Goal: Task Accomplishment & Management: Manage account settings

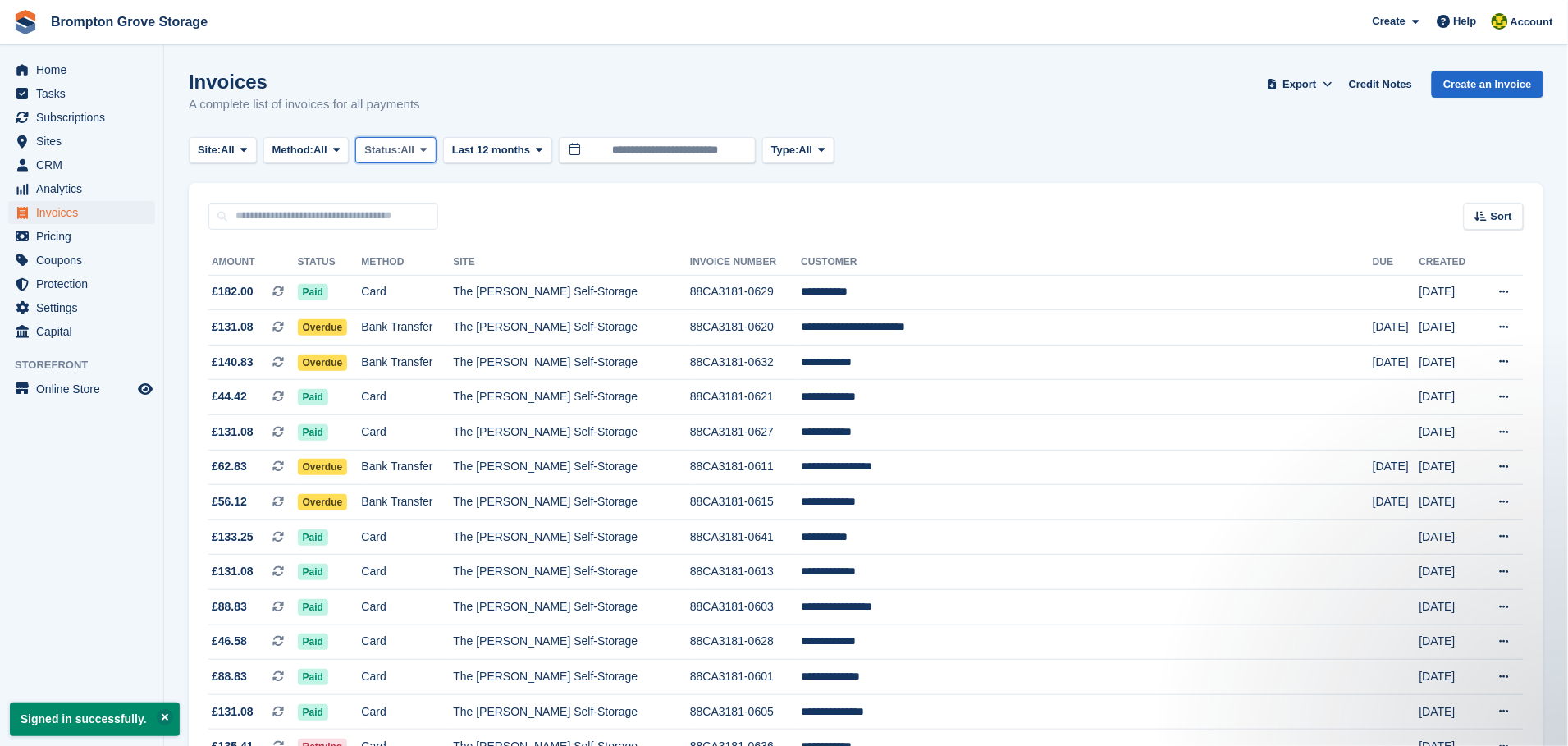
click at [427, 153] on icon at bounding box center [423, 150] width 7 height 11
click at [406, 270] on link "Open" at bounding box center [433, 277] width 143 height 30
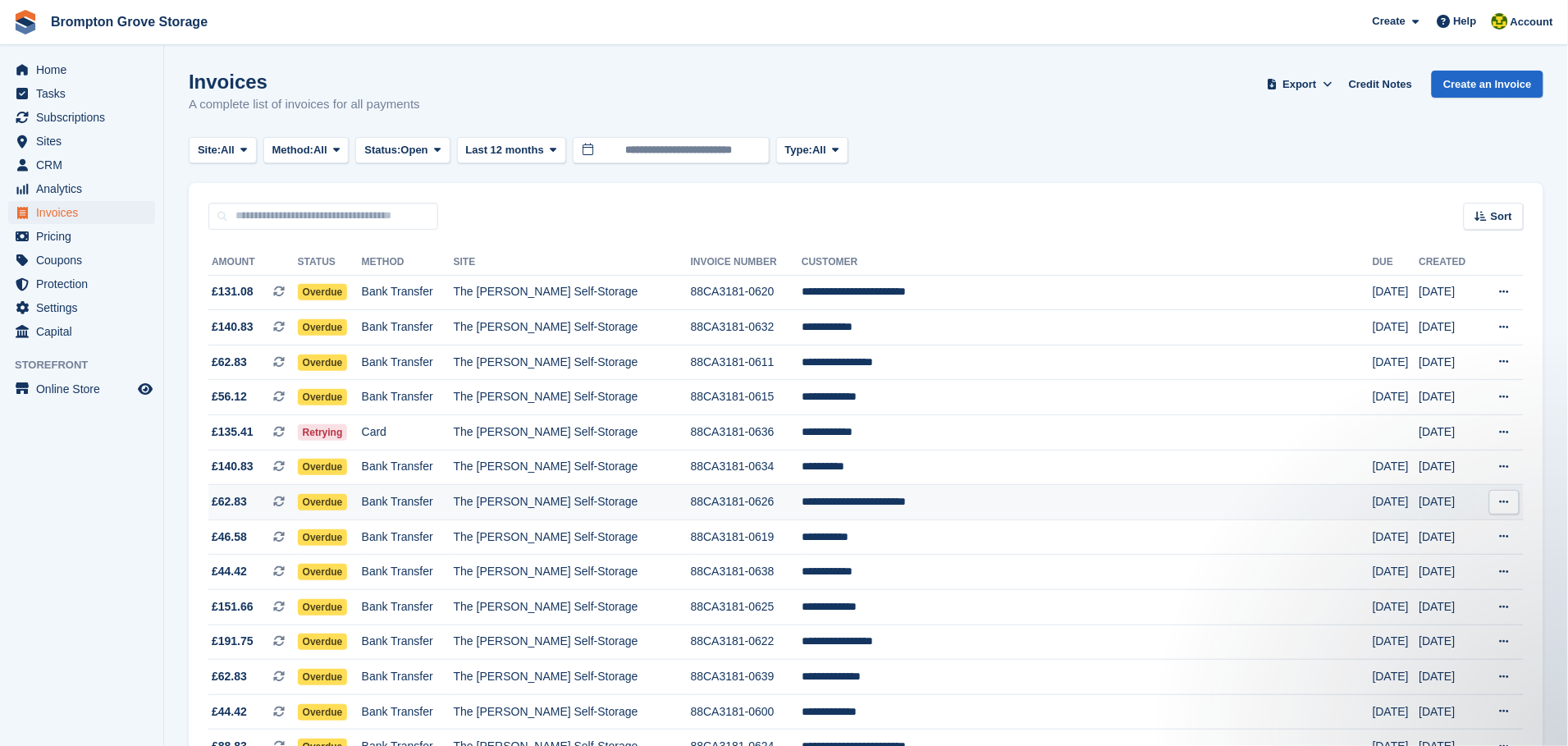
click at [348, 508] on span "Overdue" at bounding box center [323, 501] width 50 height 16
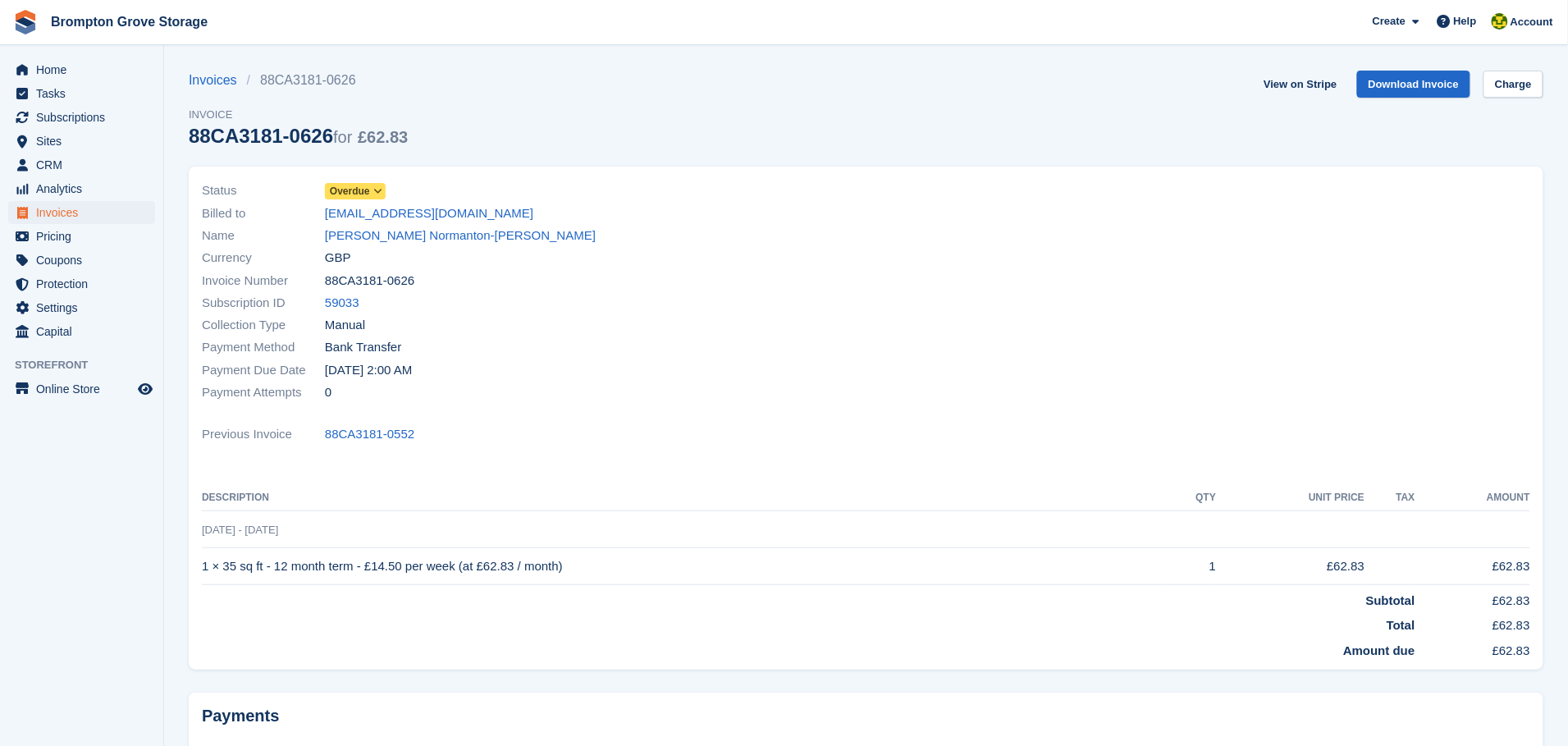
click at [376, 184] on span "Overdue" at bounding box center [355, 191] width 60 height 16
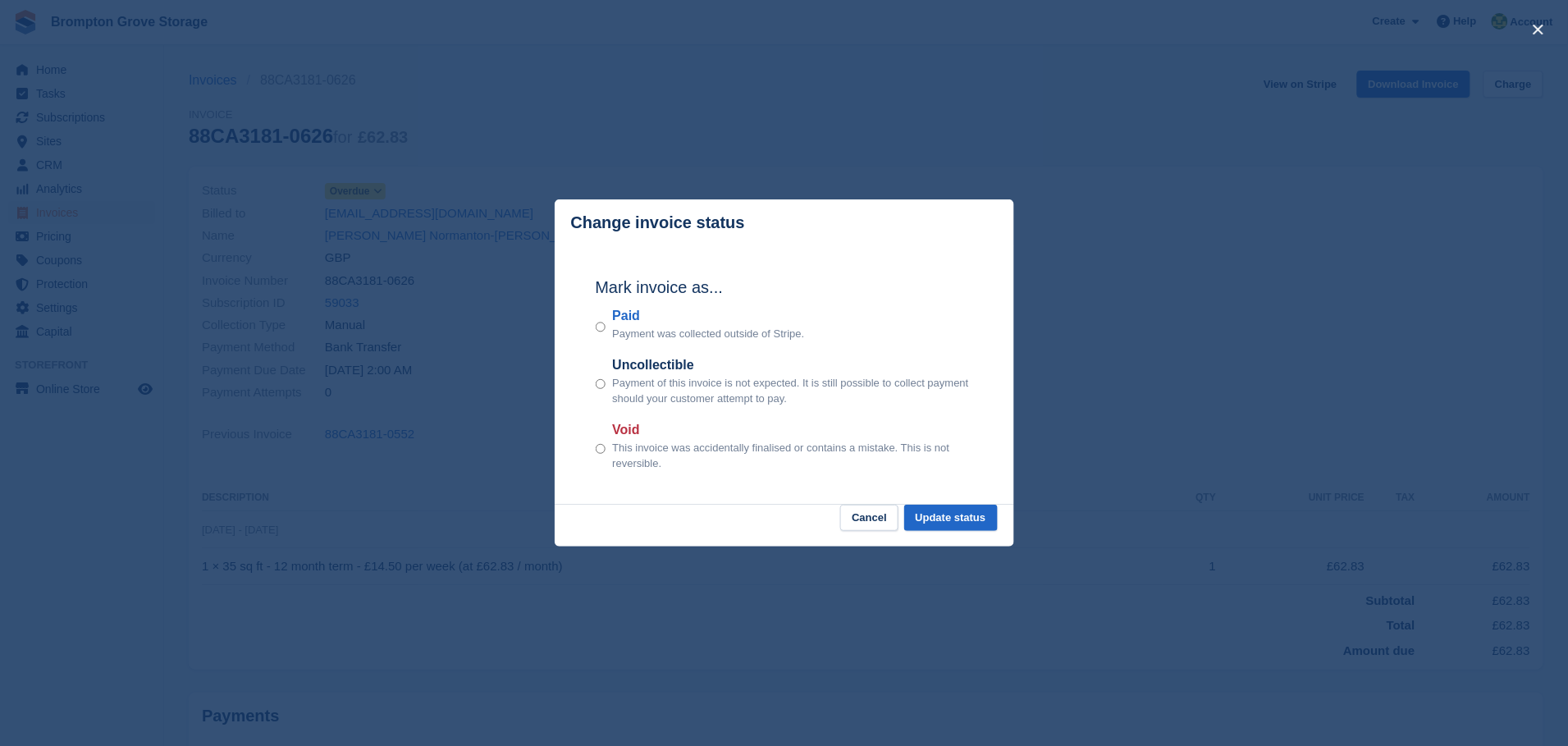
drag, startPoint x: 611, startPoint y: 318, endPoint x: 688, endPoint y: 352, distance: 84.2
click at [613, 320] on label "Paid" at bounding box center [708, 315] width 192 height 20
click at [970, 521] on button "Update status" at bounding box center [951, 518] width 94 height 27
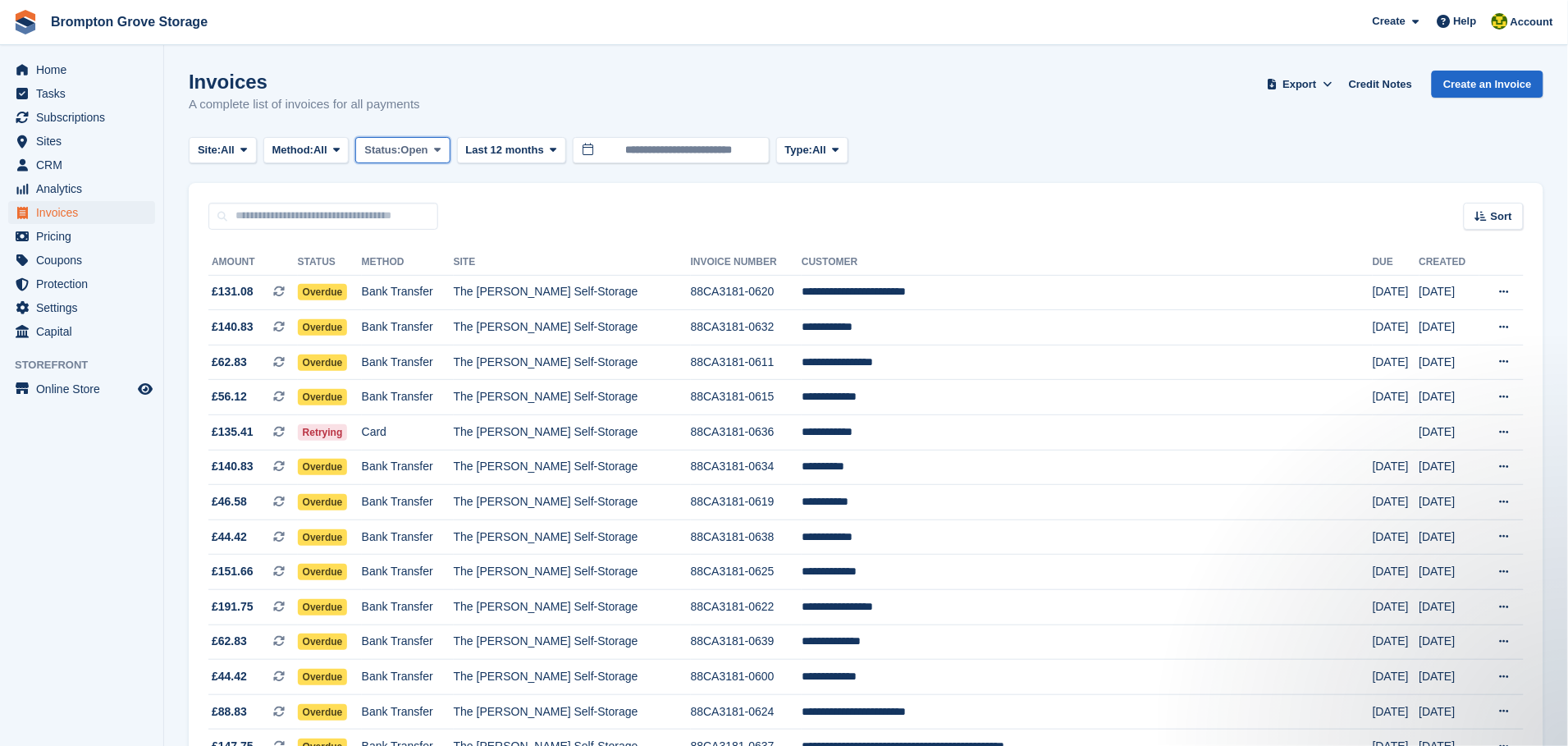
click at [400, 150] on span "Status:" at bounding box center [383, 150] width 36 height 16
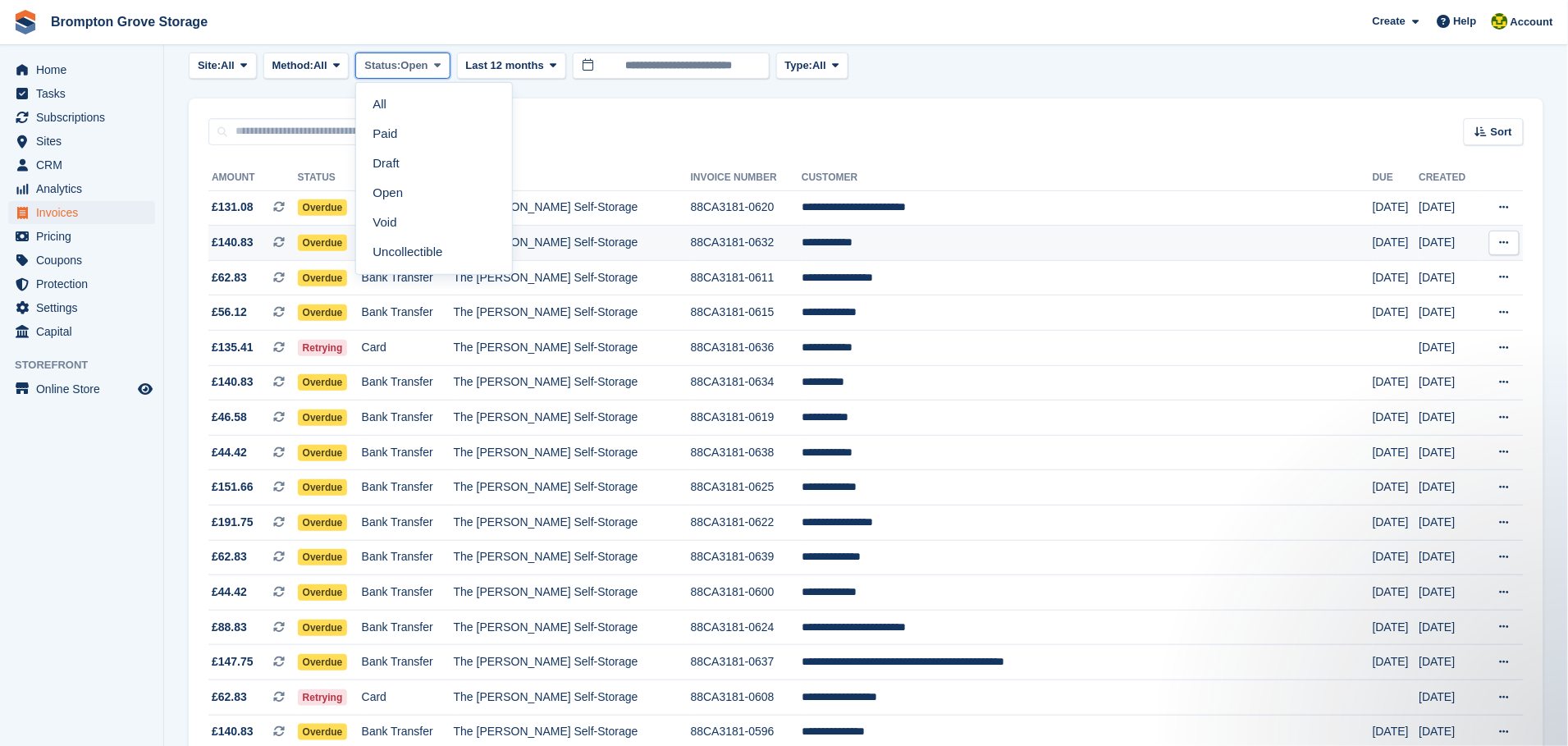
scroll to position [123, 0]
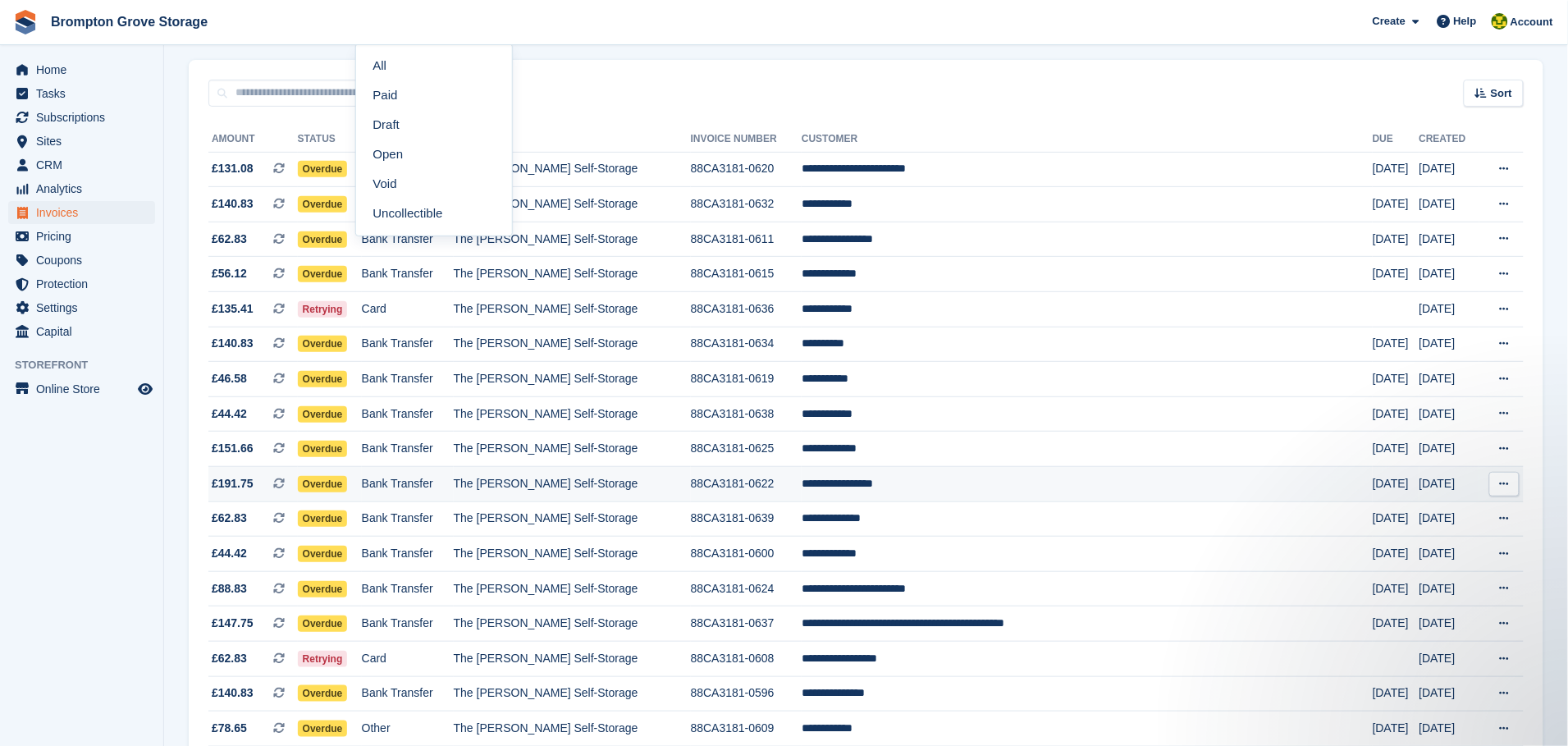
click at [343, 489] on span "Overdue" at bounding box center [323, 483] width 50 height 16
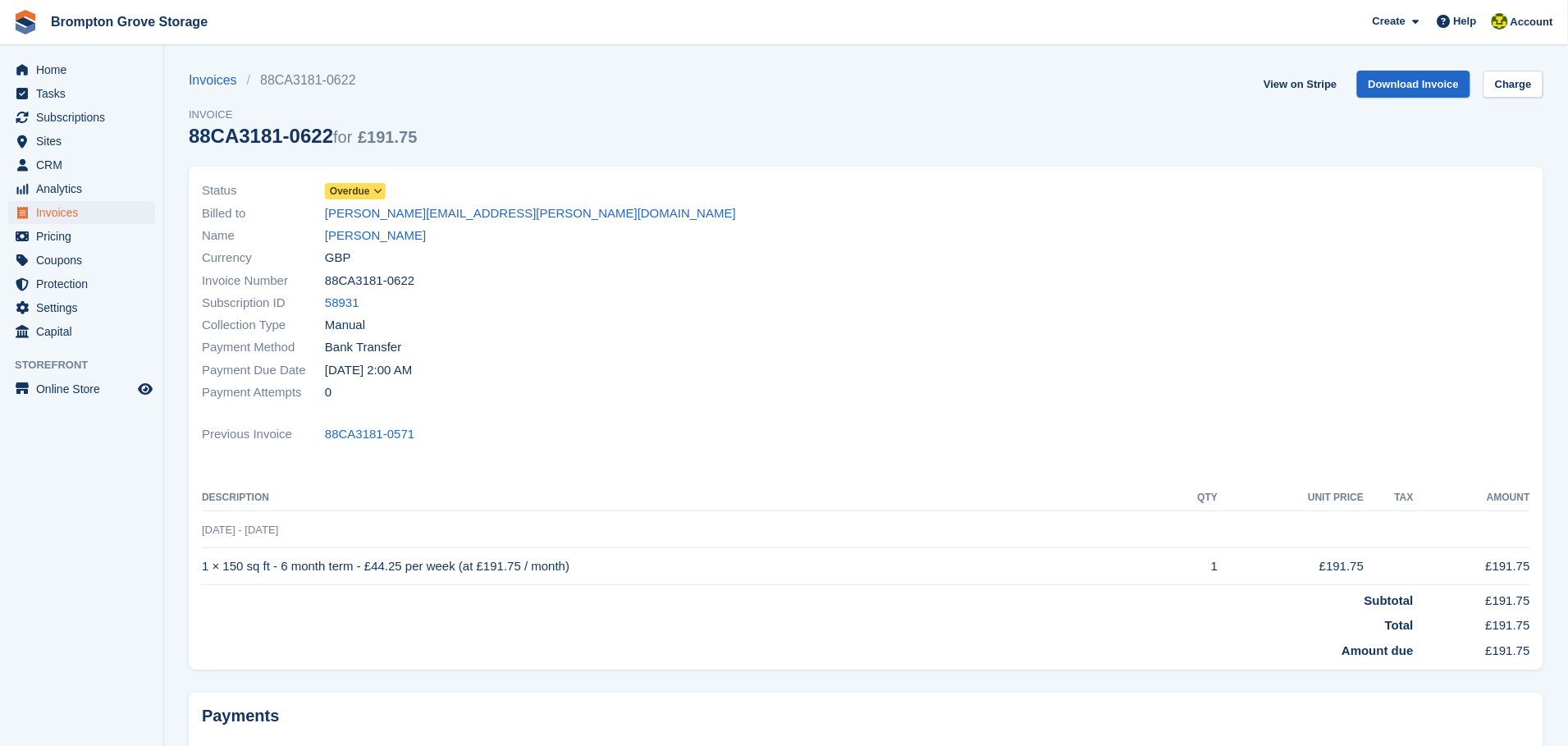
click at [371, 184] on span "Overdue" at bounding box center [355, 191] width 60 height 16
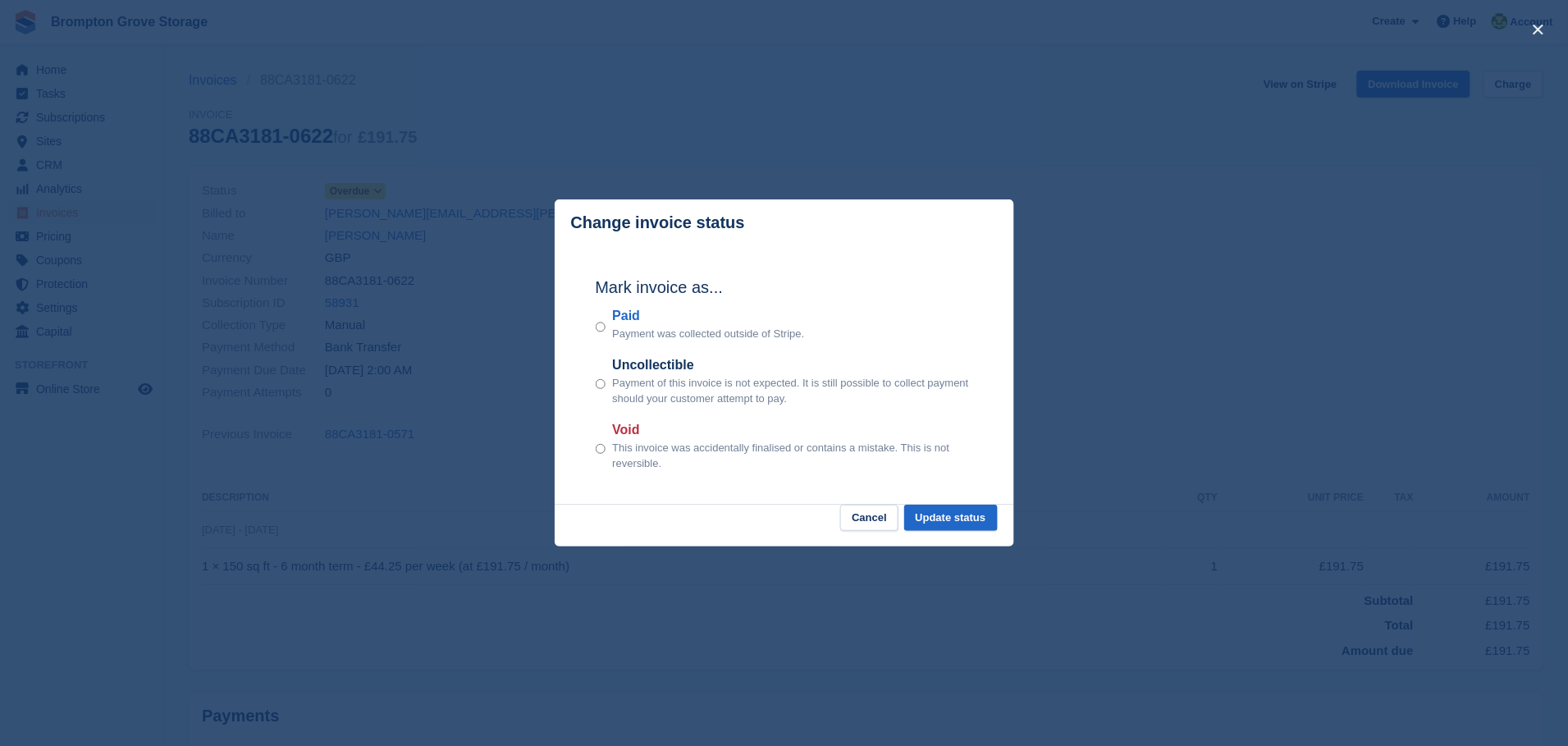
click at [622, 326] on p "Payment was collected outside of Stripe." at bounding box center [708, 334] width 192 height 16
click at [944, 511] on button "Update status" at bounding box center [951, 518] width 94 height 27
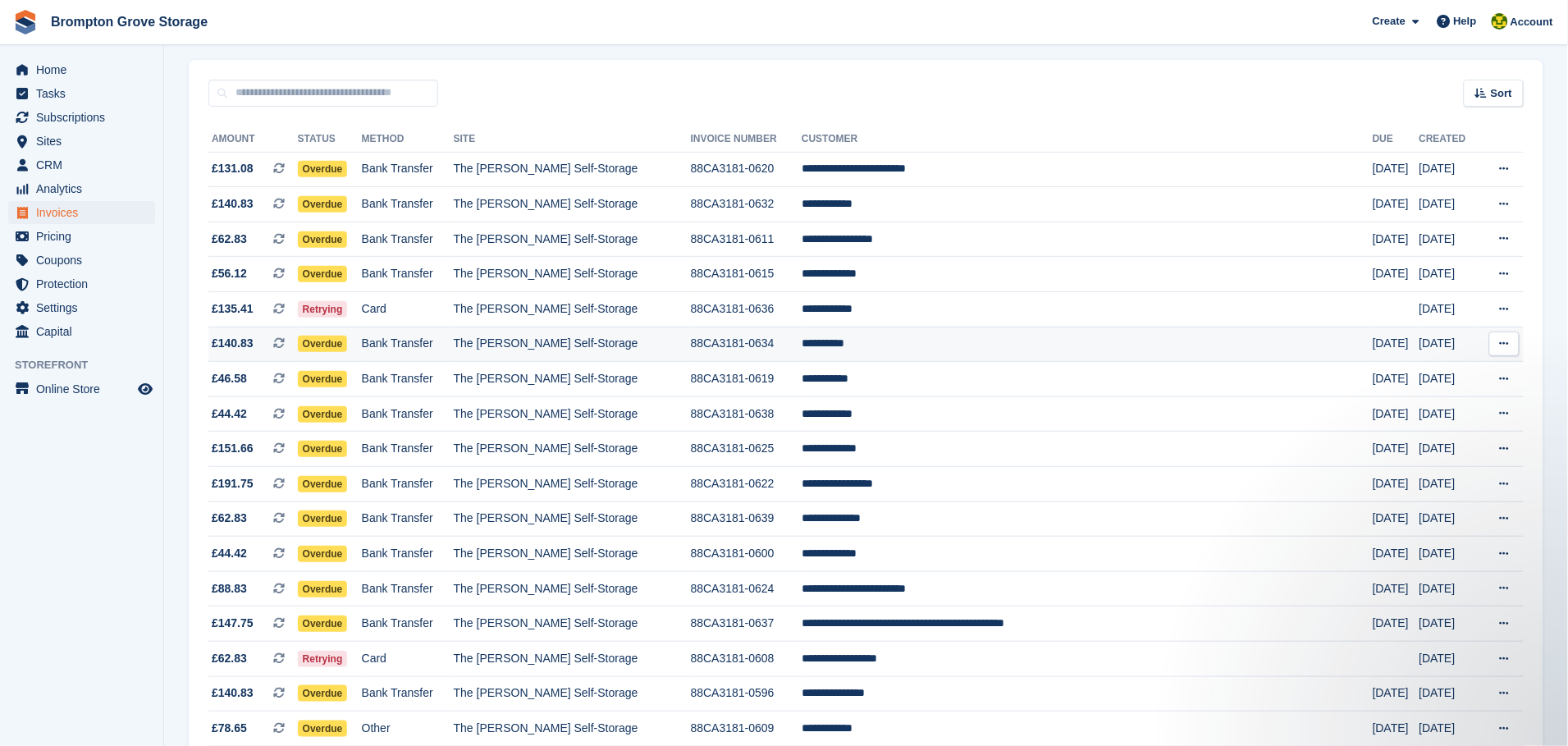
click at [348, 348] on span "Overdue" at bounding box center [323, 343] width 50 height 16
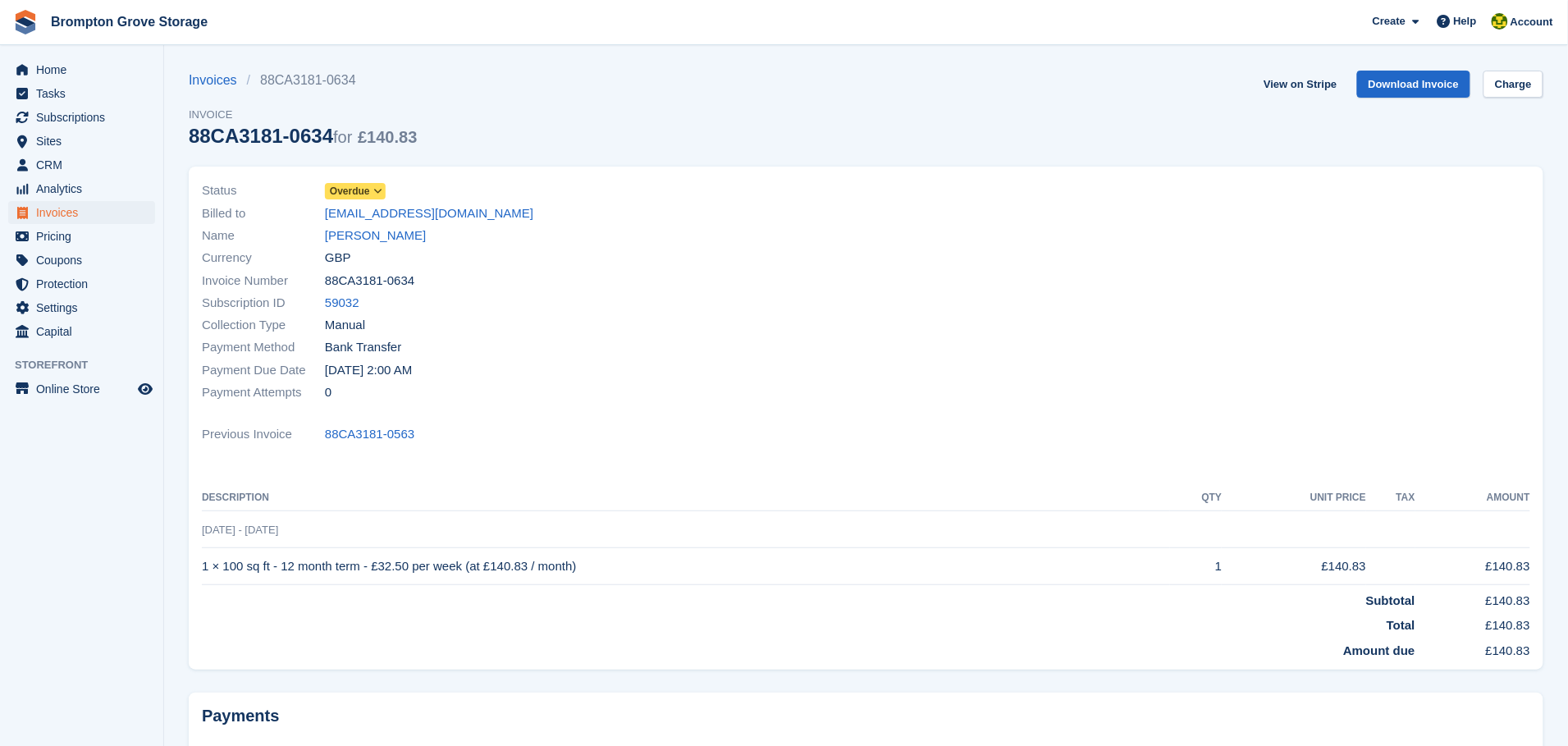
click at [370, 195] on span "Overdue" at bounding box center [355, 191] width 60 height 16
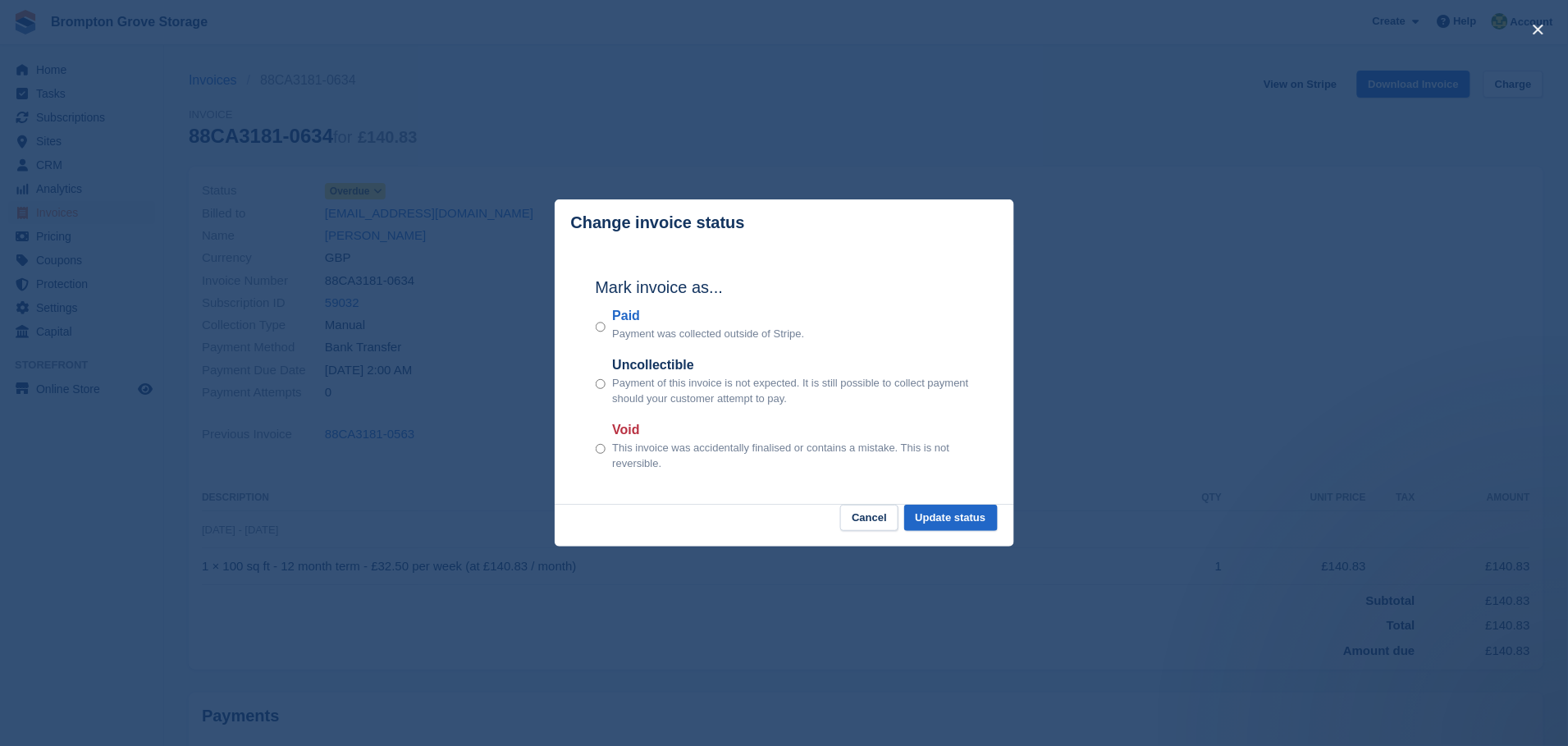
click at [623, 325] on label "Paid" at bounding box center [708, 315] width 192 height 20
click at [955, 517] on button "Update status" at bounding box center [951, 518] width 94 height 27
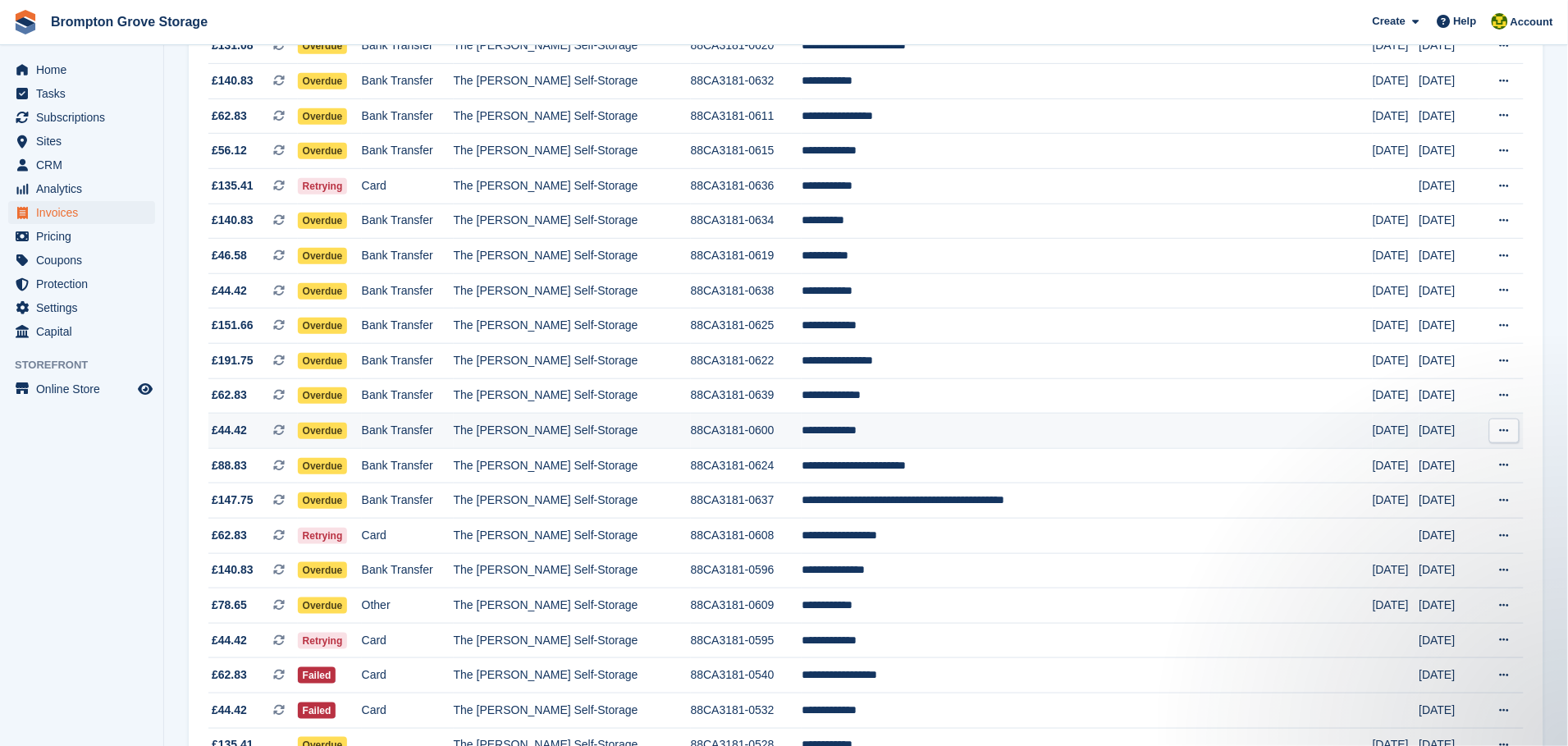
scroll to position [123, 0]
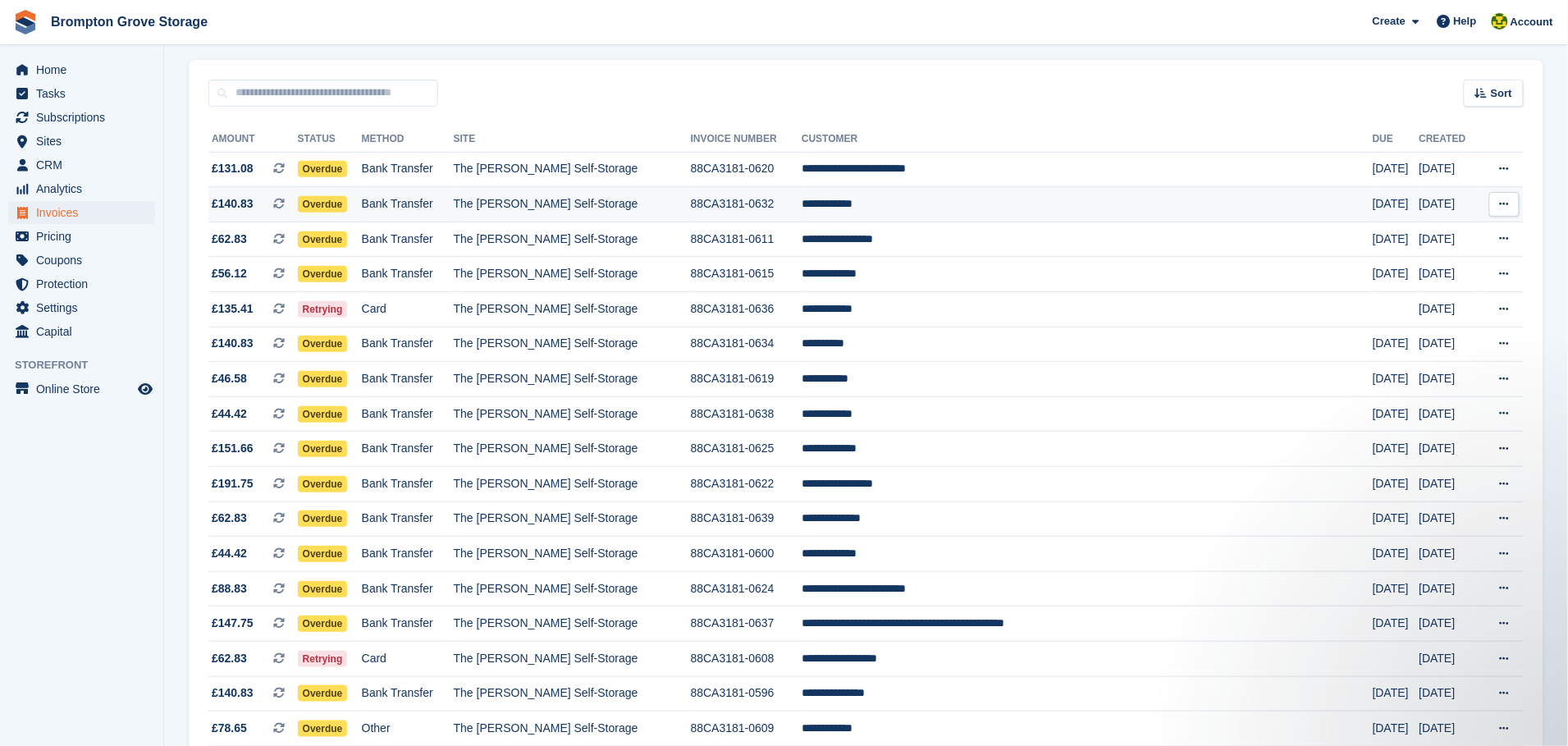
click at [348, 204] on span "Overdue" at bounding box center [323, 203] width 50 height 16
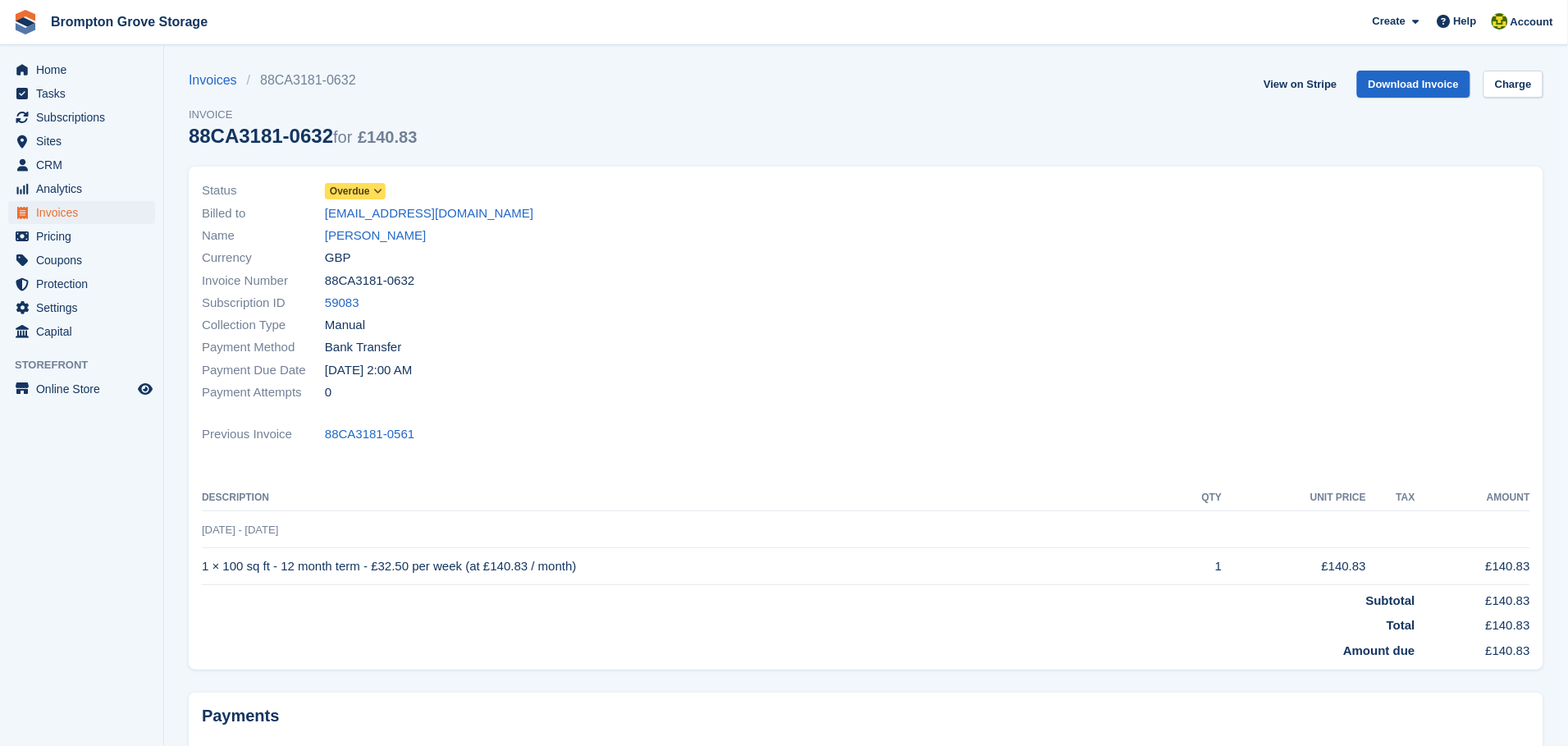
click at [384, 189] on span "Overdue" at bounding box center [355, 191] width 60 height 16
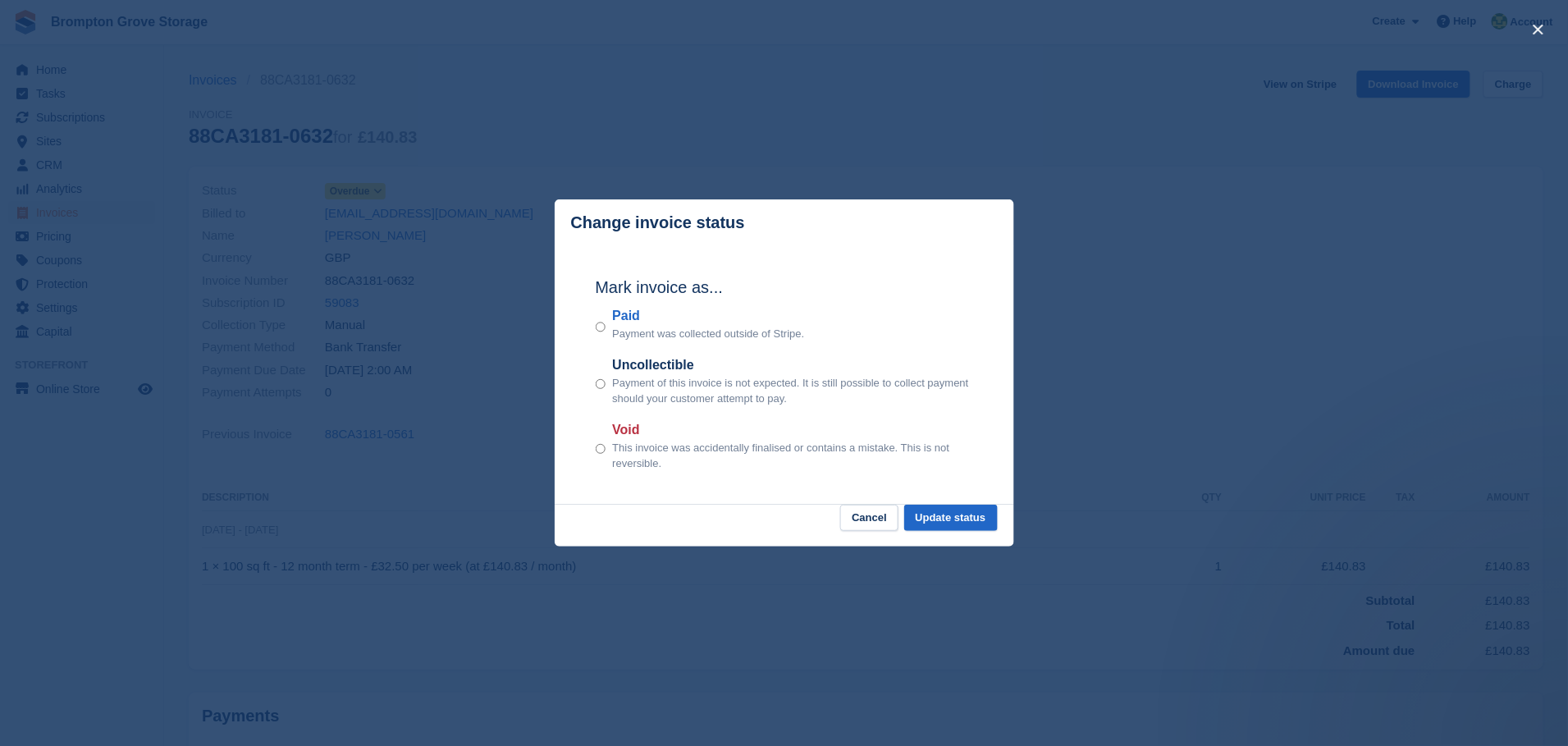
click at [610, 320] on div "Paid Payment was collected outside of Stripe." at bounding box center [784, 324] width 378 height 36
click at [605, 326] on div "Paid Payment was collected outside of Stripe." at bounding box center [784, 324] width 378 height 36
click at [622, 315] on label "Paid" at bounding box center [708, 315] width 192 height 20
click at [962, 513] on button "Update status" at bounding box center [951, 518] width 94 height 27
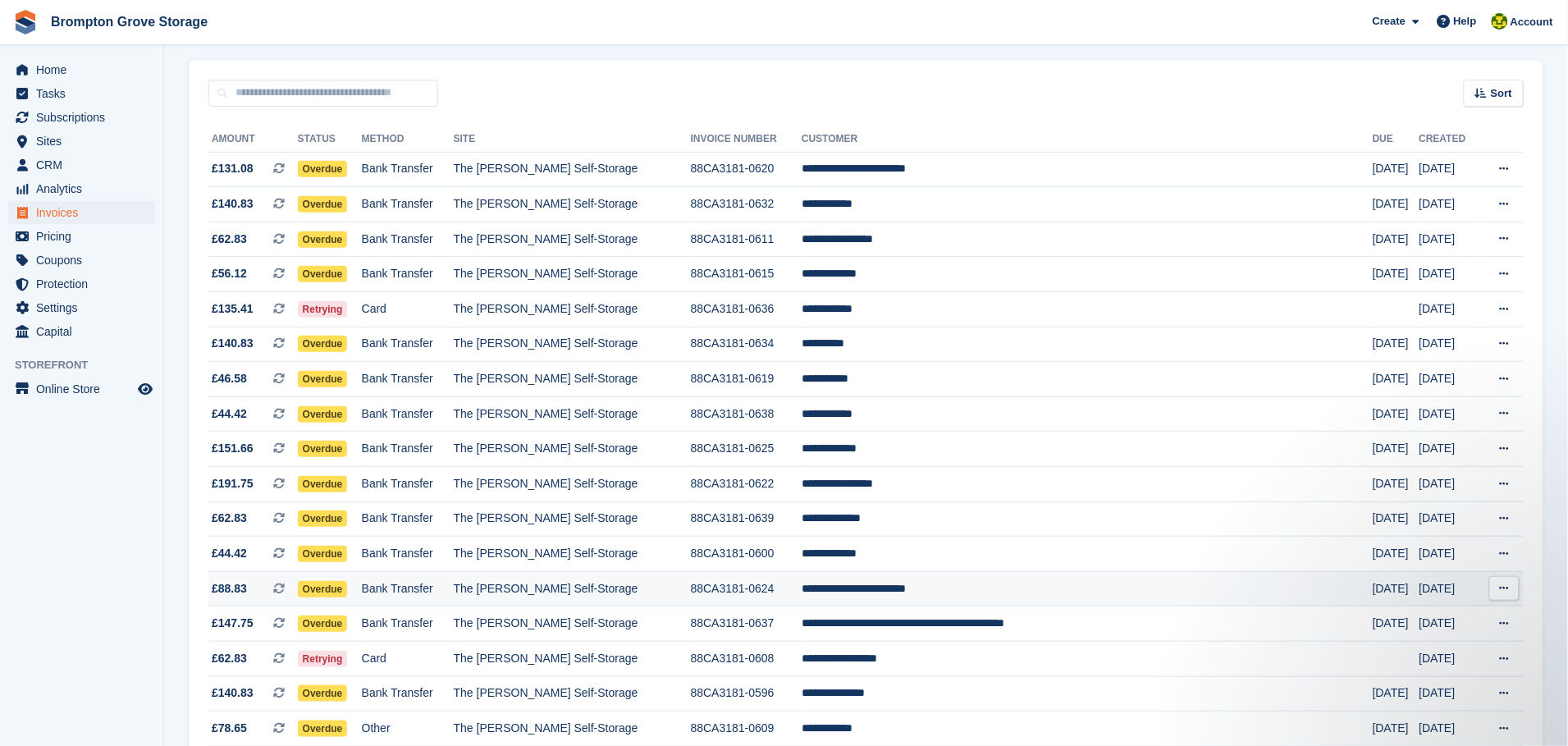
click at [348, 597] on span "Overdue" at bounding box center [323, 589] width 50 height 16
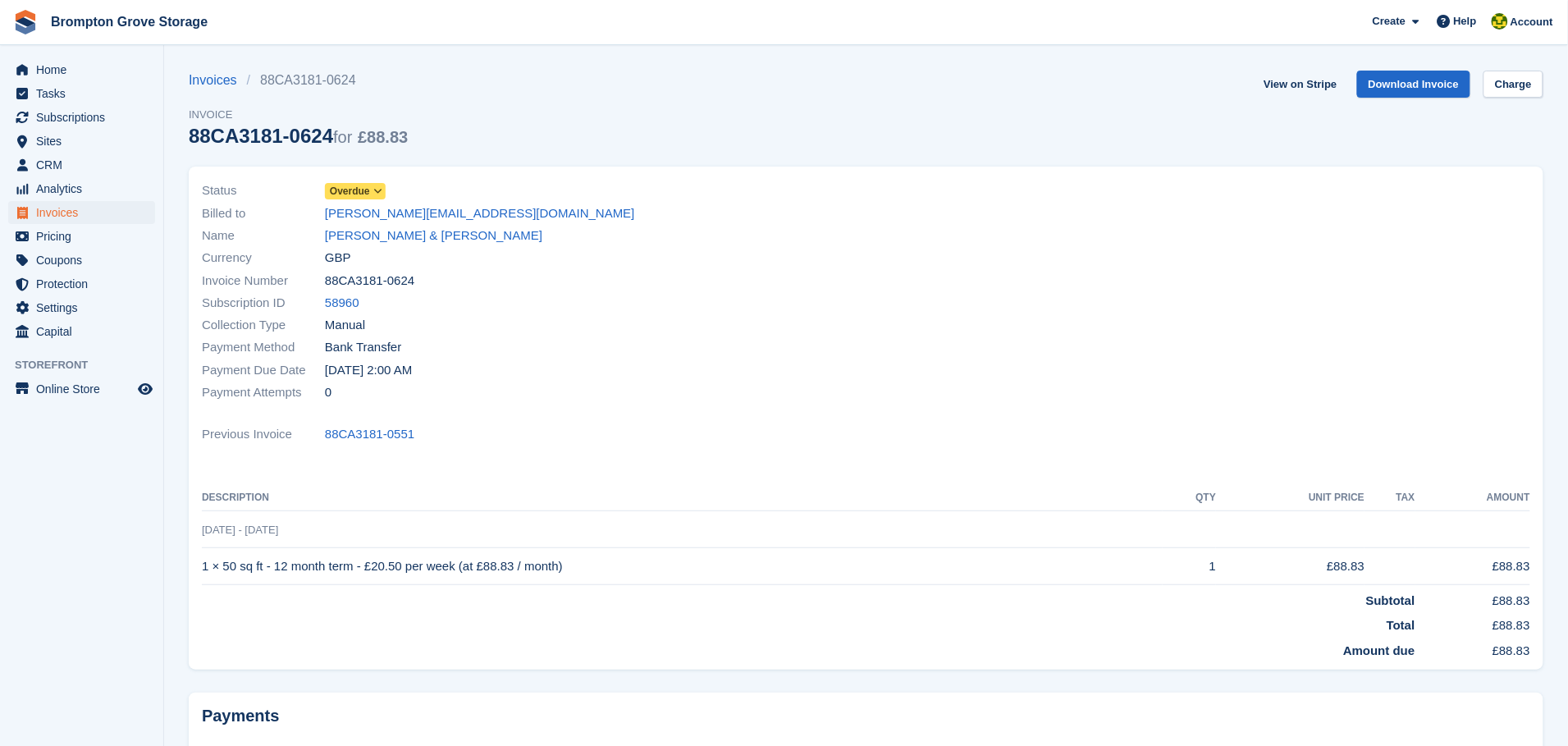
click at [368, 198] on span "Overdue" at bounding box center [355, 191] width 60 height 16
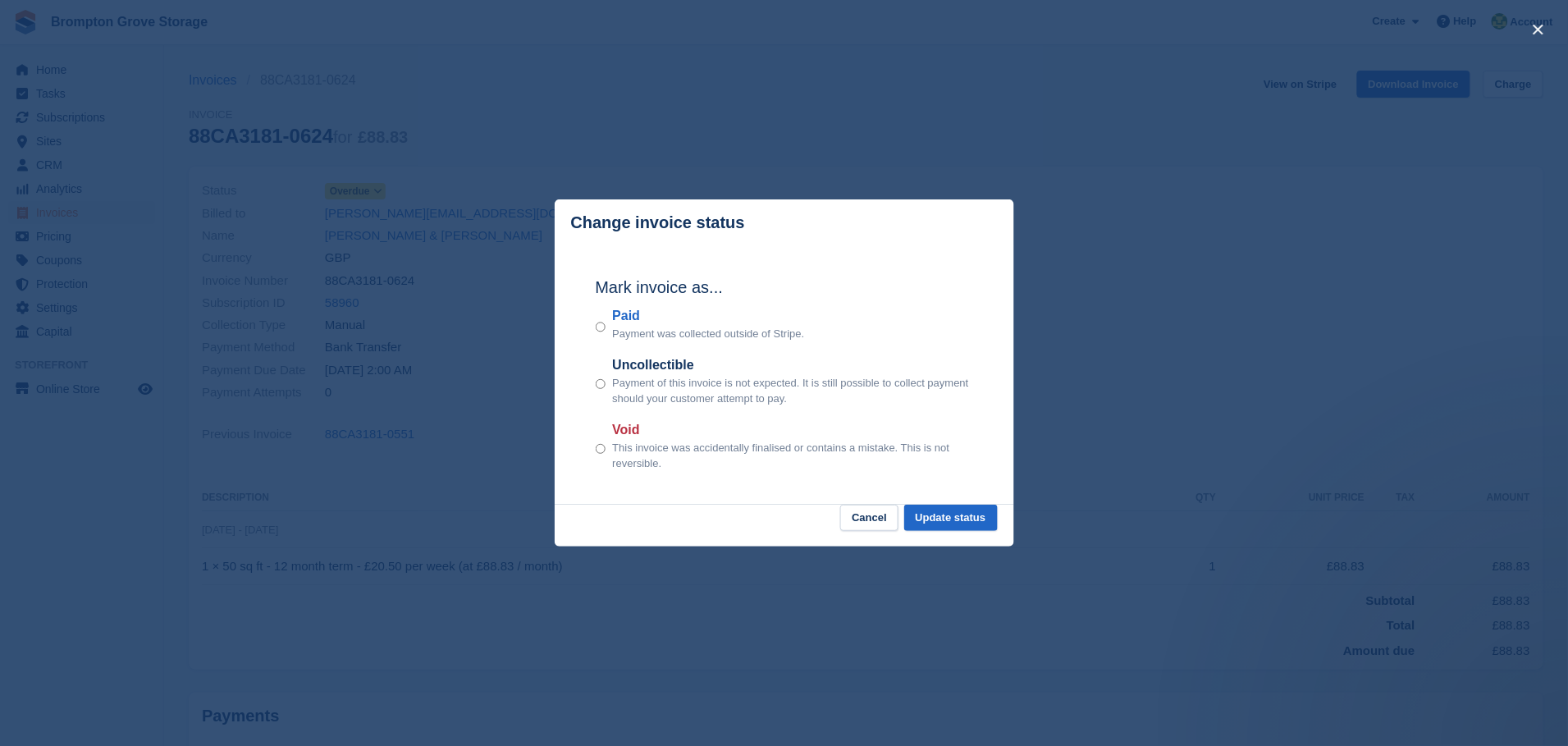
click at [618, 332] on p "Payment was collected outside of Stripe." at bounding box center [708, 334] width 192 height 16
click at [984, 515] on button "Update status" at bounding box center [951, 518] width 94 height 27
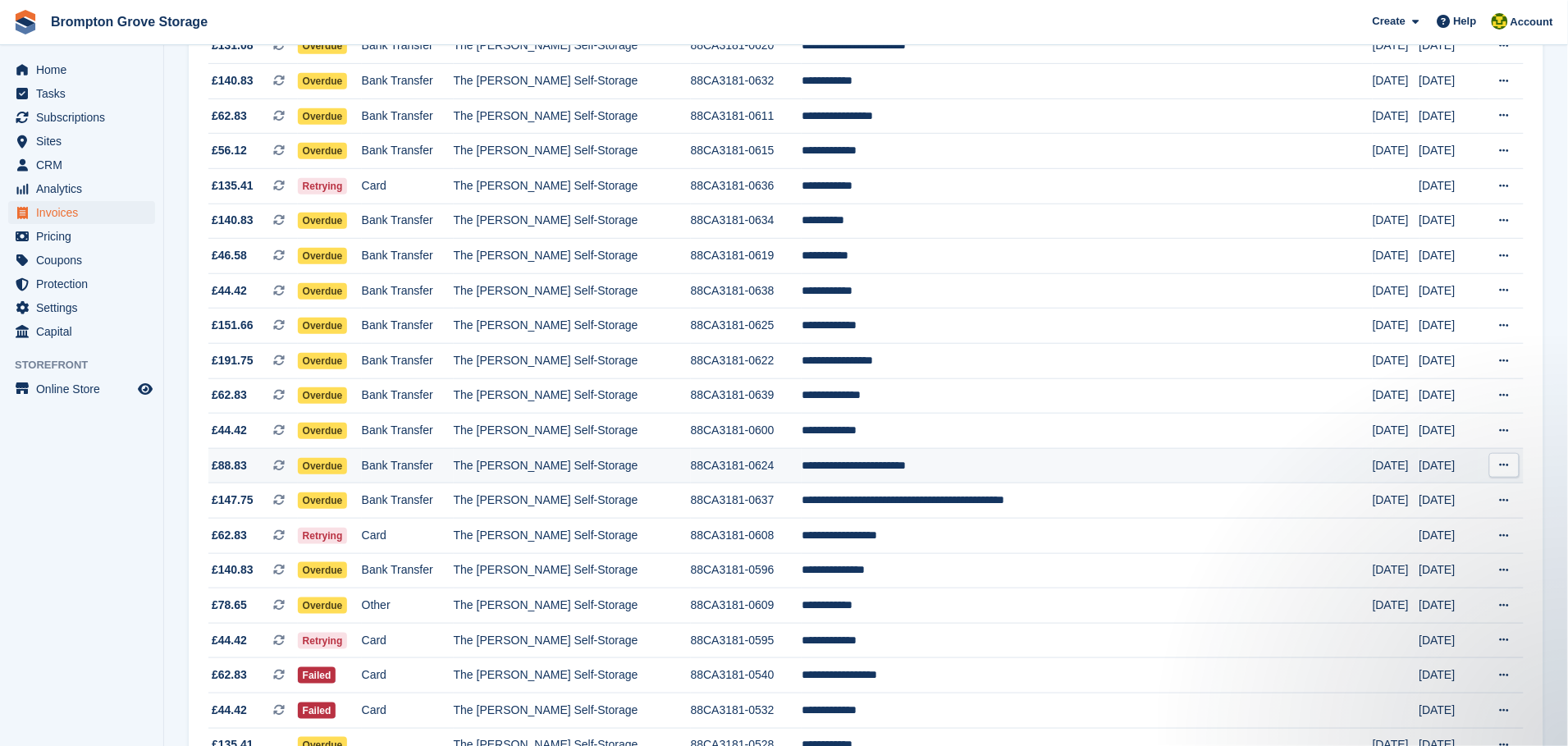
click at [348, 470] on span "Overdue" at bounding box center [323, 465] width 50 height 16
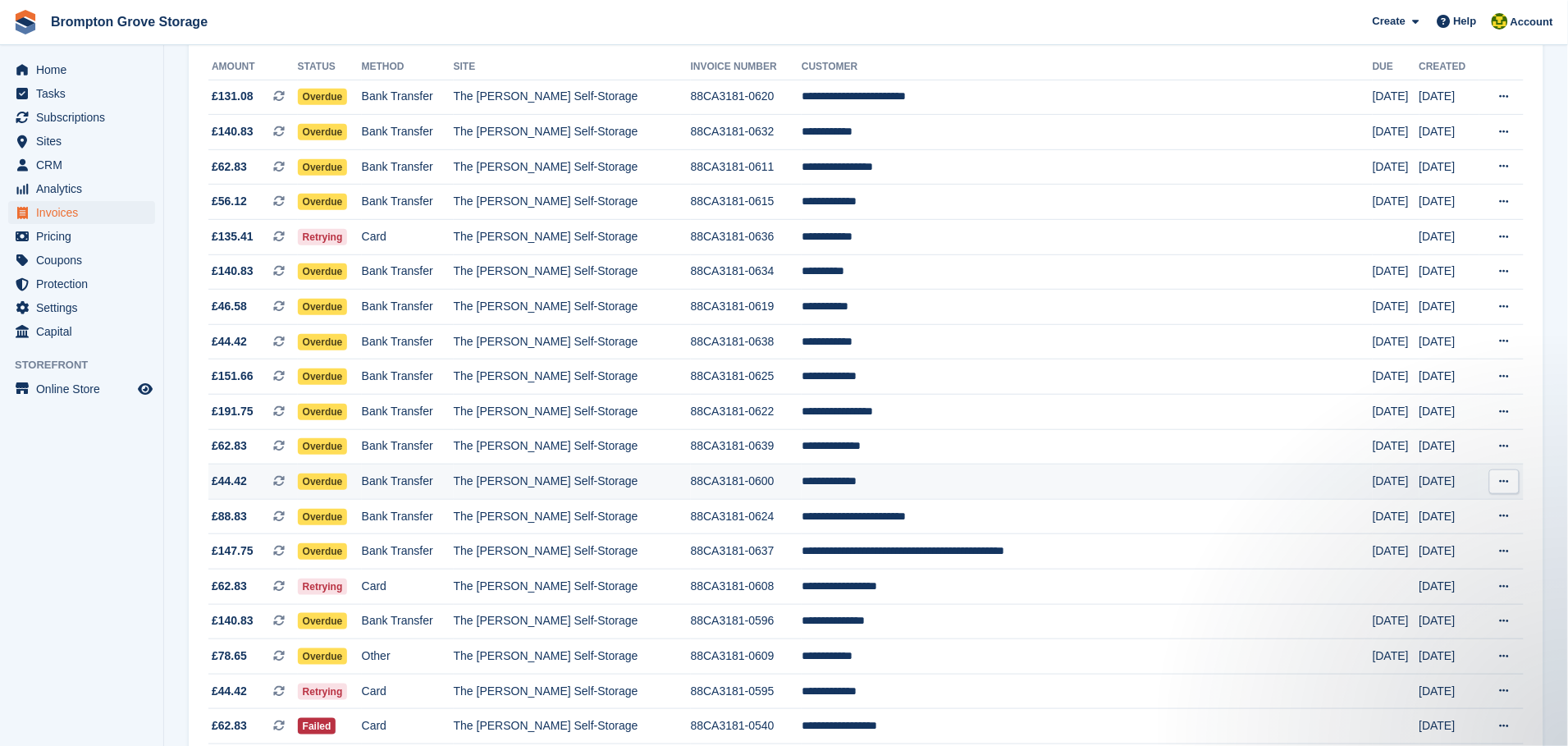
scroll to position [246, 0]
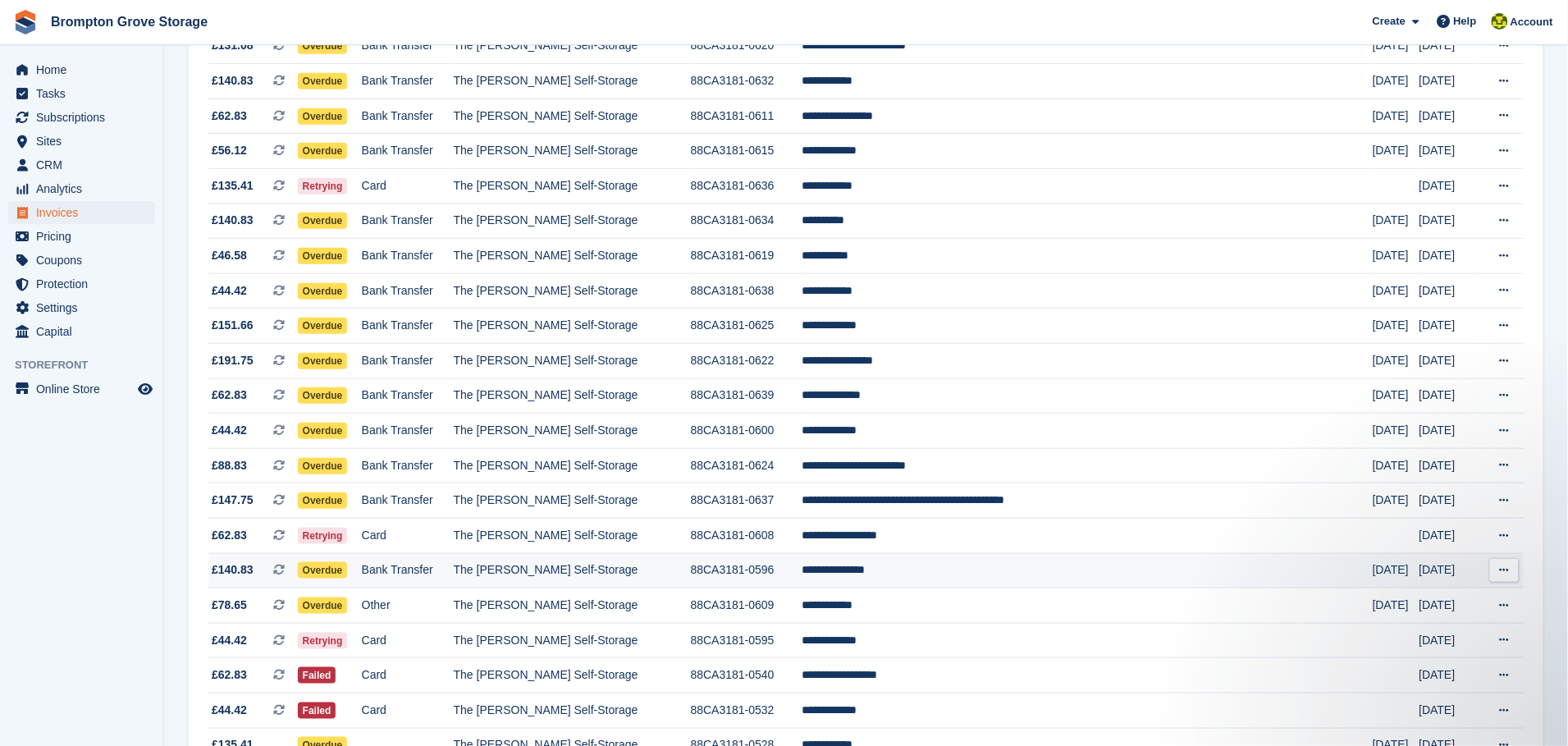
click at [338, 578] on span "Overdue" at bounding box center [323, 570] width 50 height 16
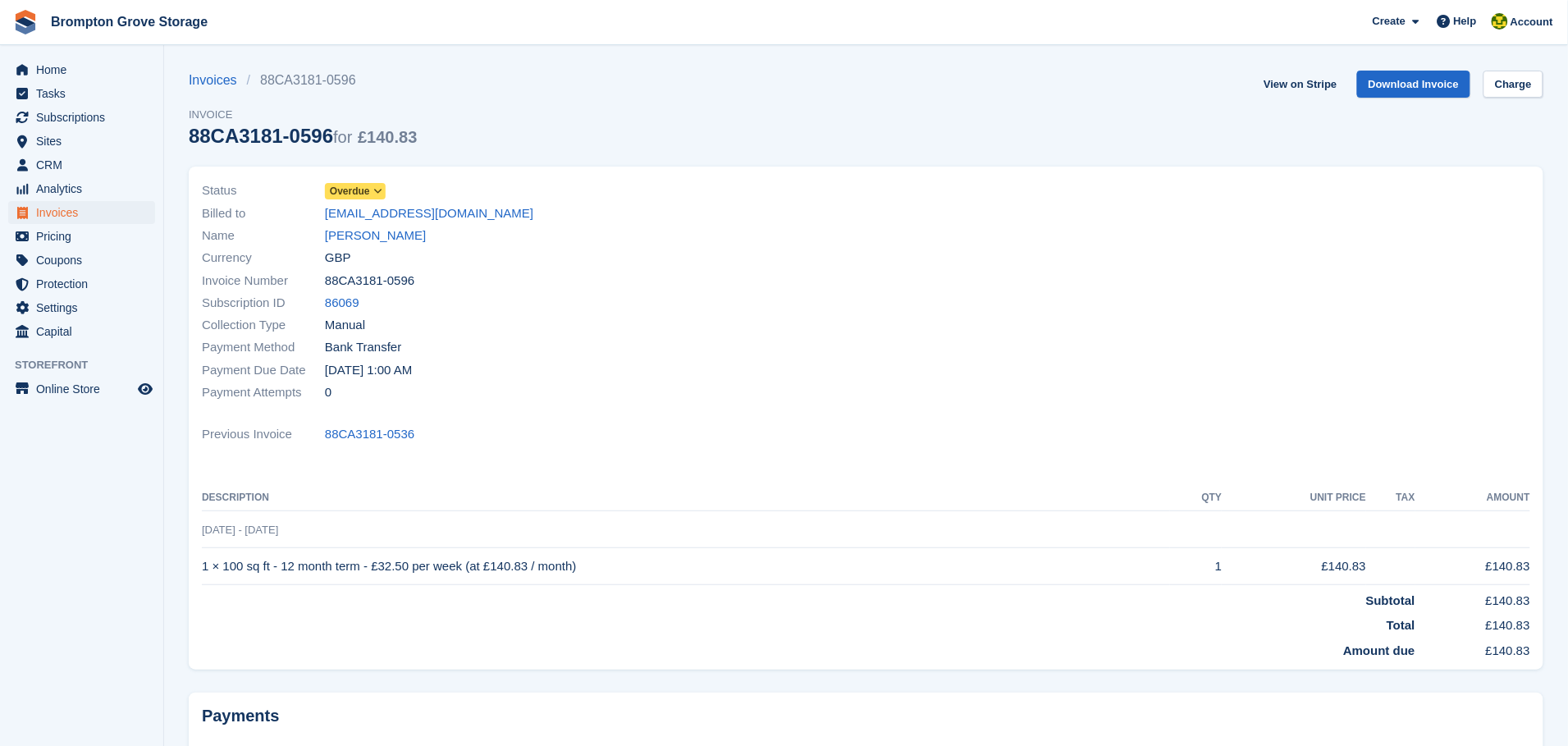
click at [373, 190] on icon at bounding box center [377, 191] width 9 height 10
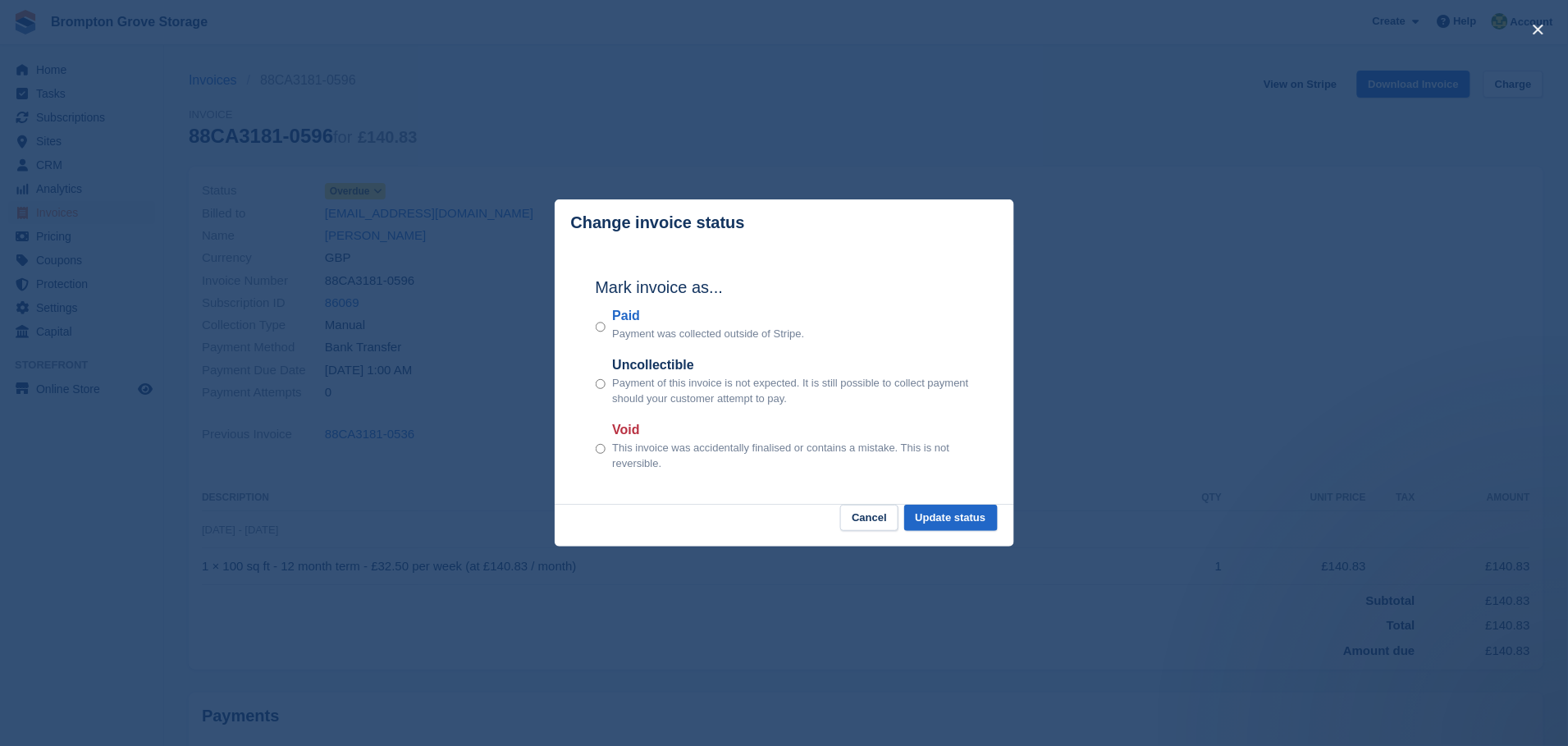
drag, startPoint x: 617, startPoint y: 326, endPoint x: 607, endPoint y: 332, distance: 11.7
click at [616, 327] on p "Payment was collected outside of Stripe." at bounding box center [708, 334] width 192 height 16
click at [975, 508] on button "Update status" at bounding box center [951, 518] width 94 height 27
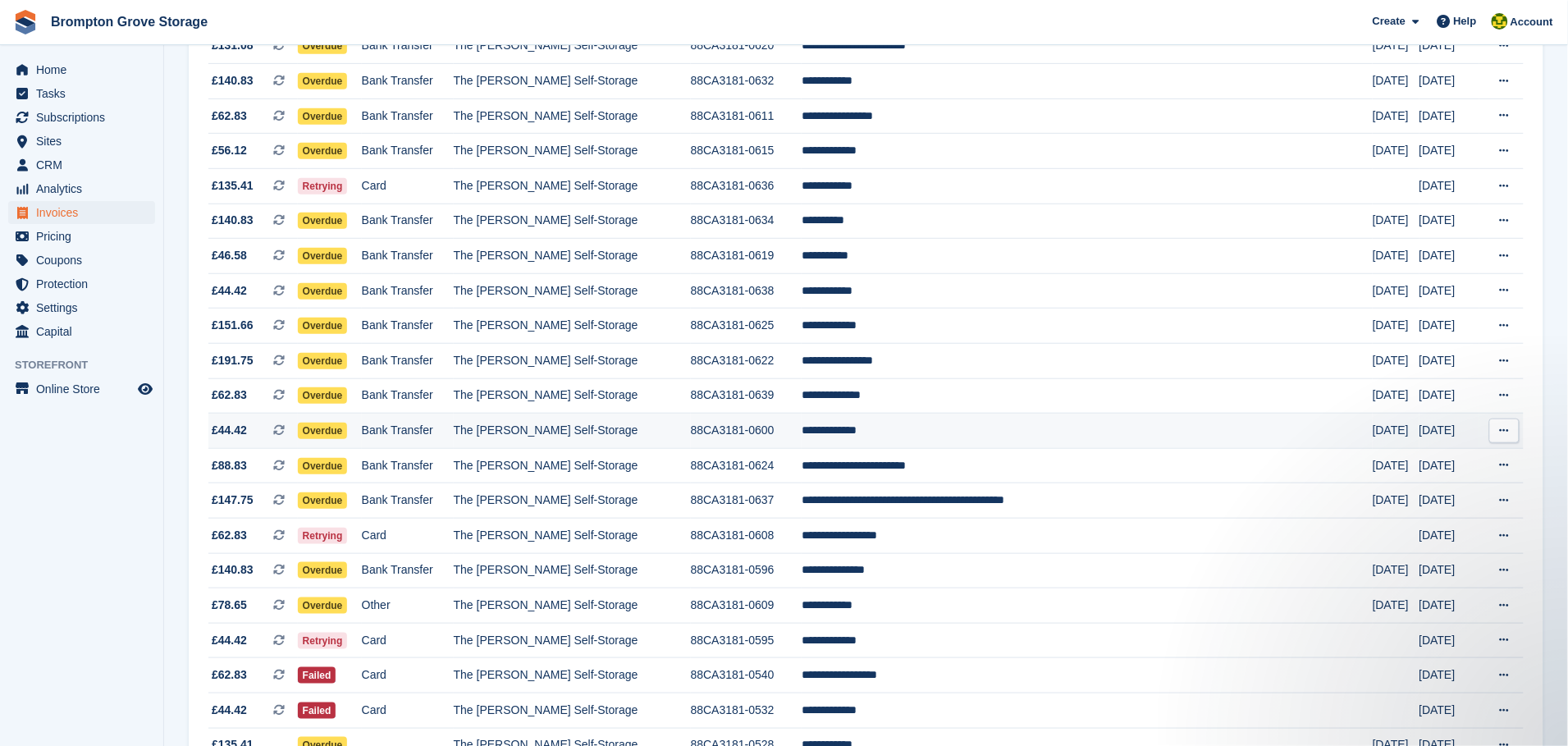
click at [348, 434] on span "Overdue" at bounding box center [323, 431] width 50 height 16
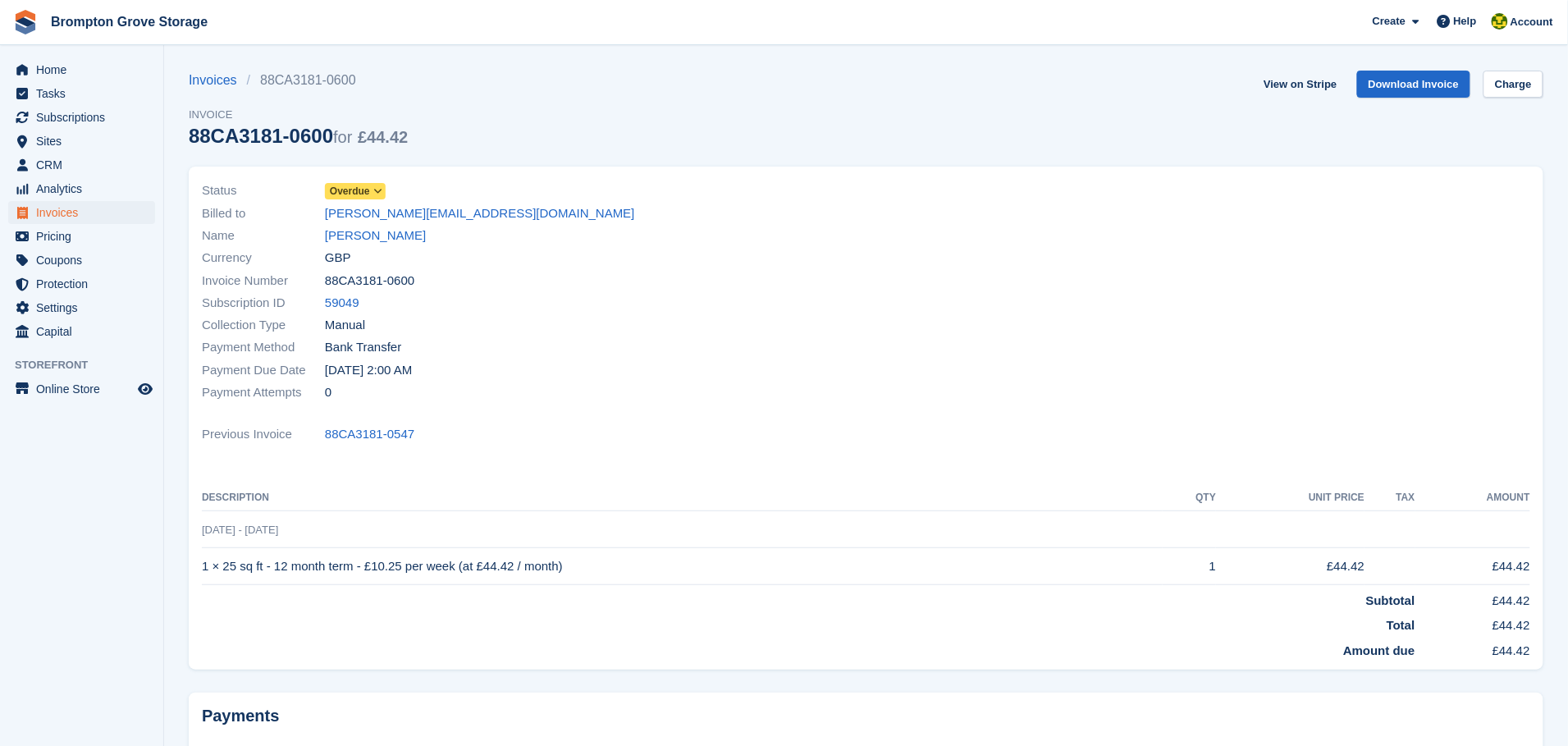
click at [366, 191] on span "Overdue" at bounding box center [350, 191] width 40 height 14
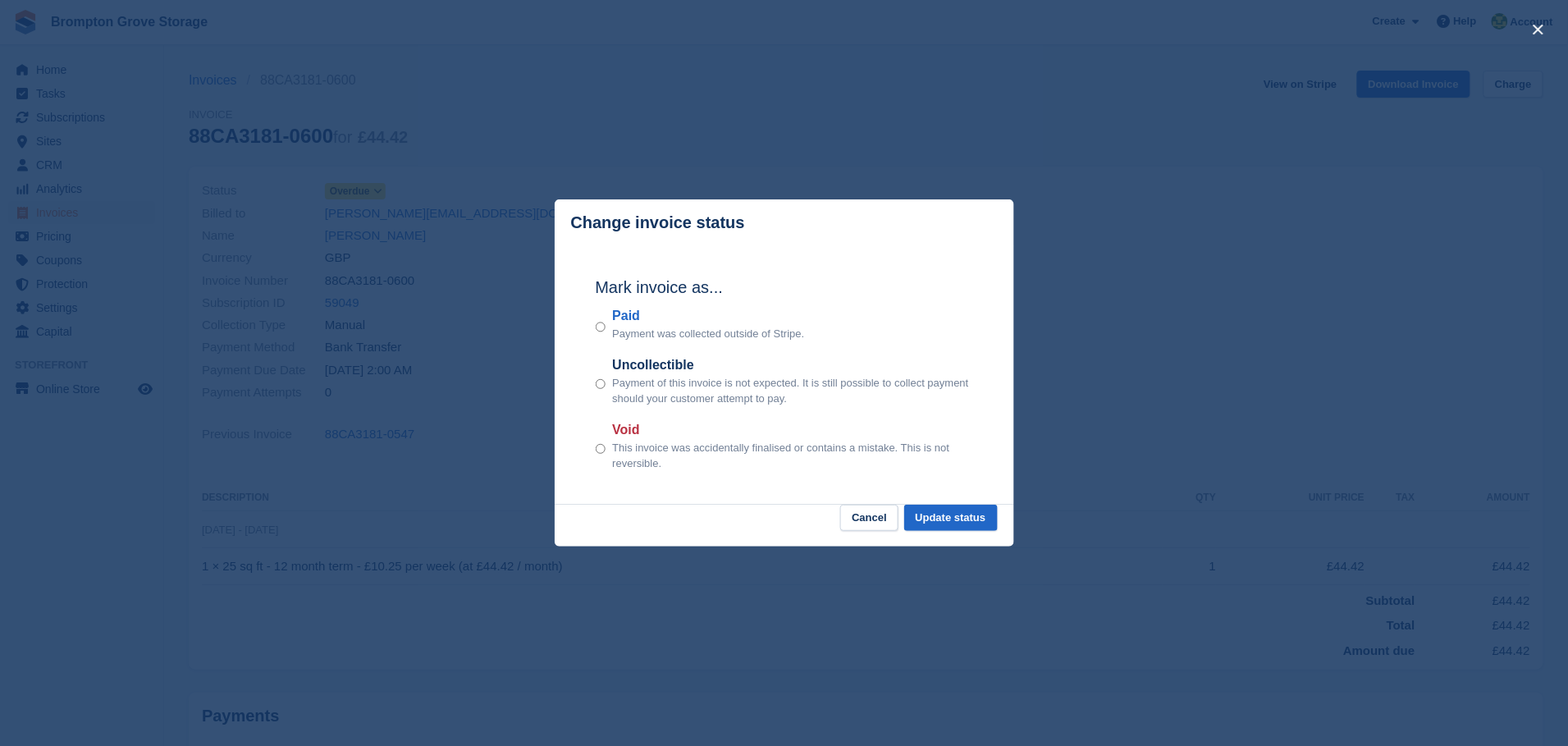
click at [612, 322] on label "Paid" at bounding box center [708, 315] width 192 height 20
click at [953, 514] on button "Update status" at bounding box center [951, 518] width 94 height 27
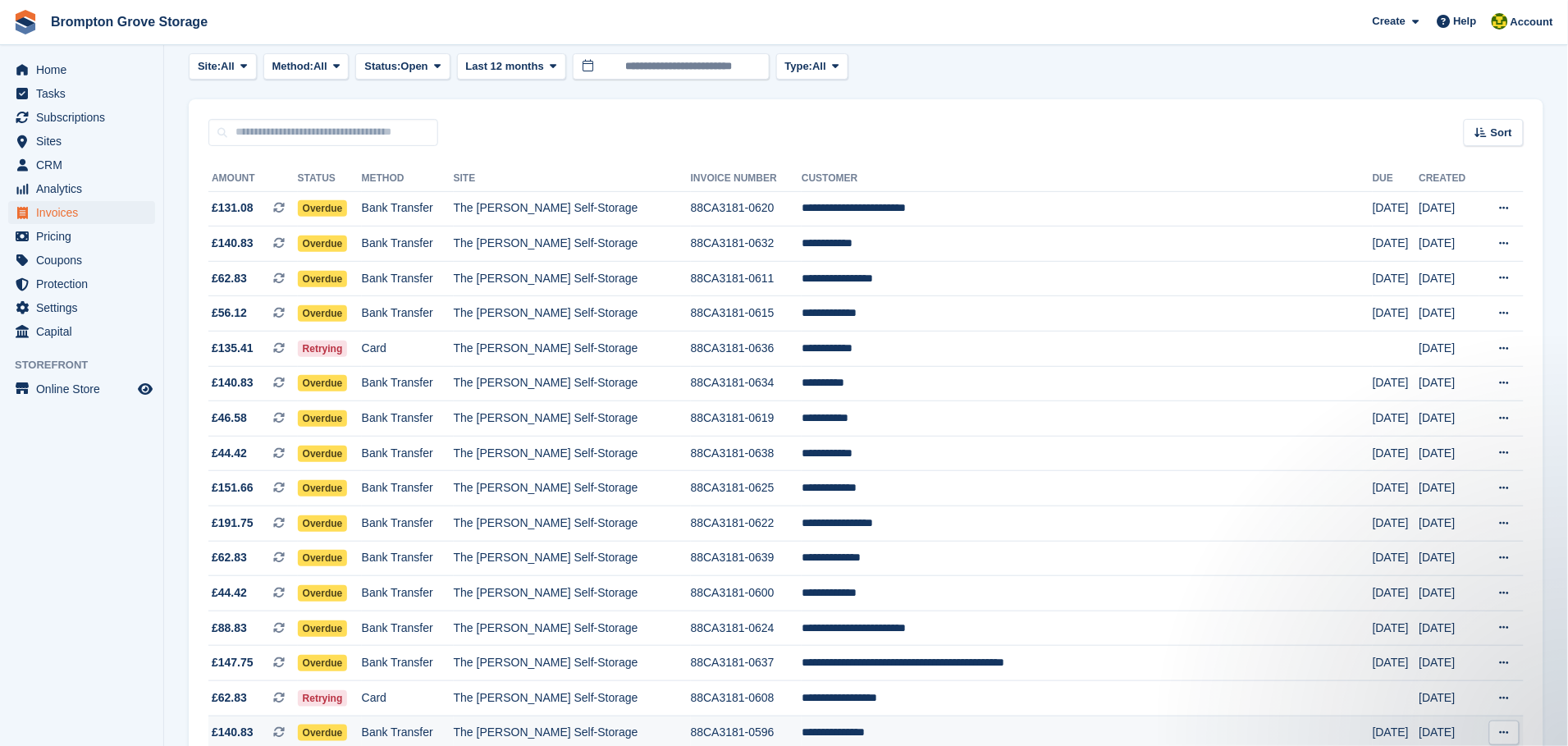
scroll to position [123, 0]
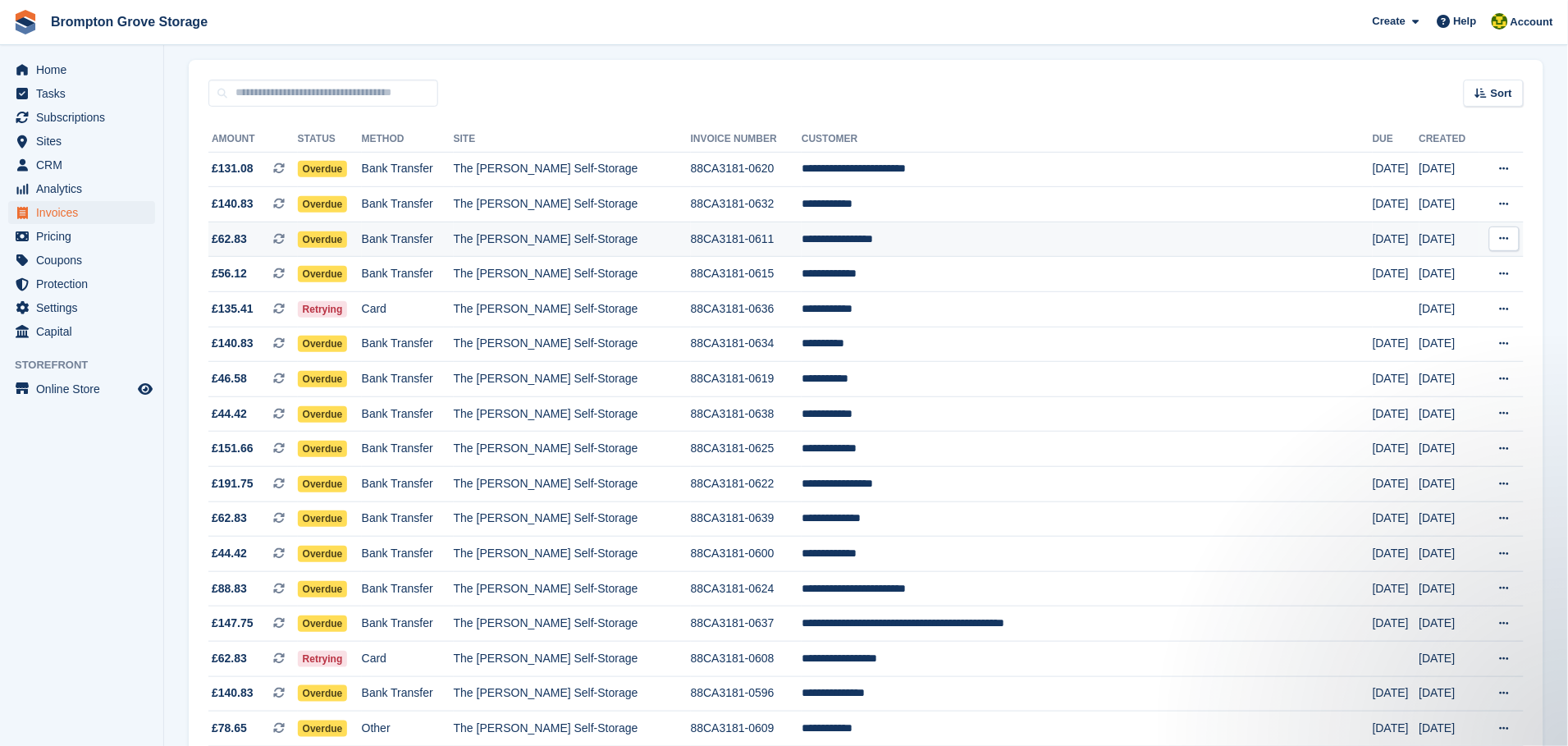
click at [348, 239] on span "Overdue" at bounding box center [323, 239] width 50 height 16
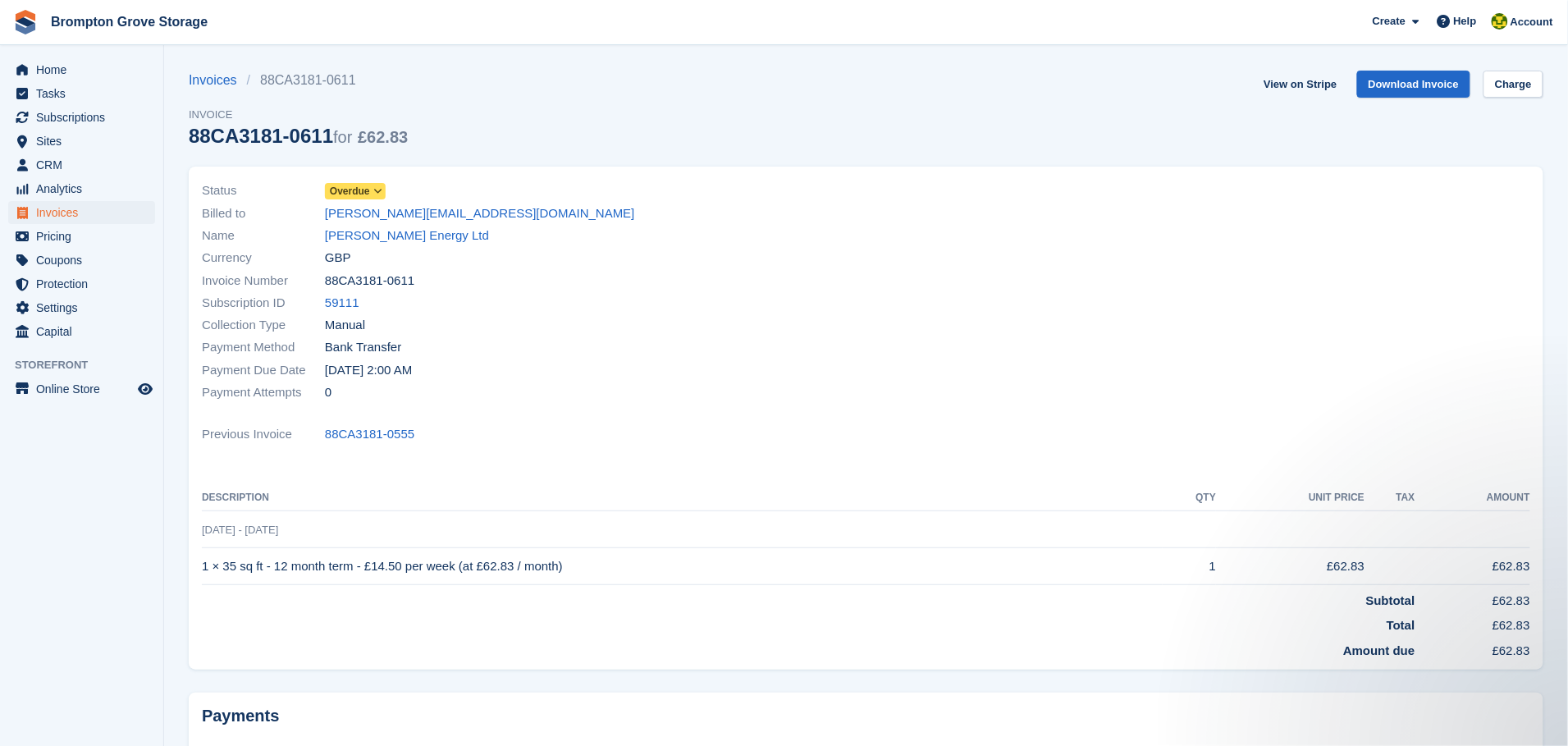
click at [360, 189] on span "Overdue" at bounding box center [350, 191] width 40 height 14
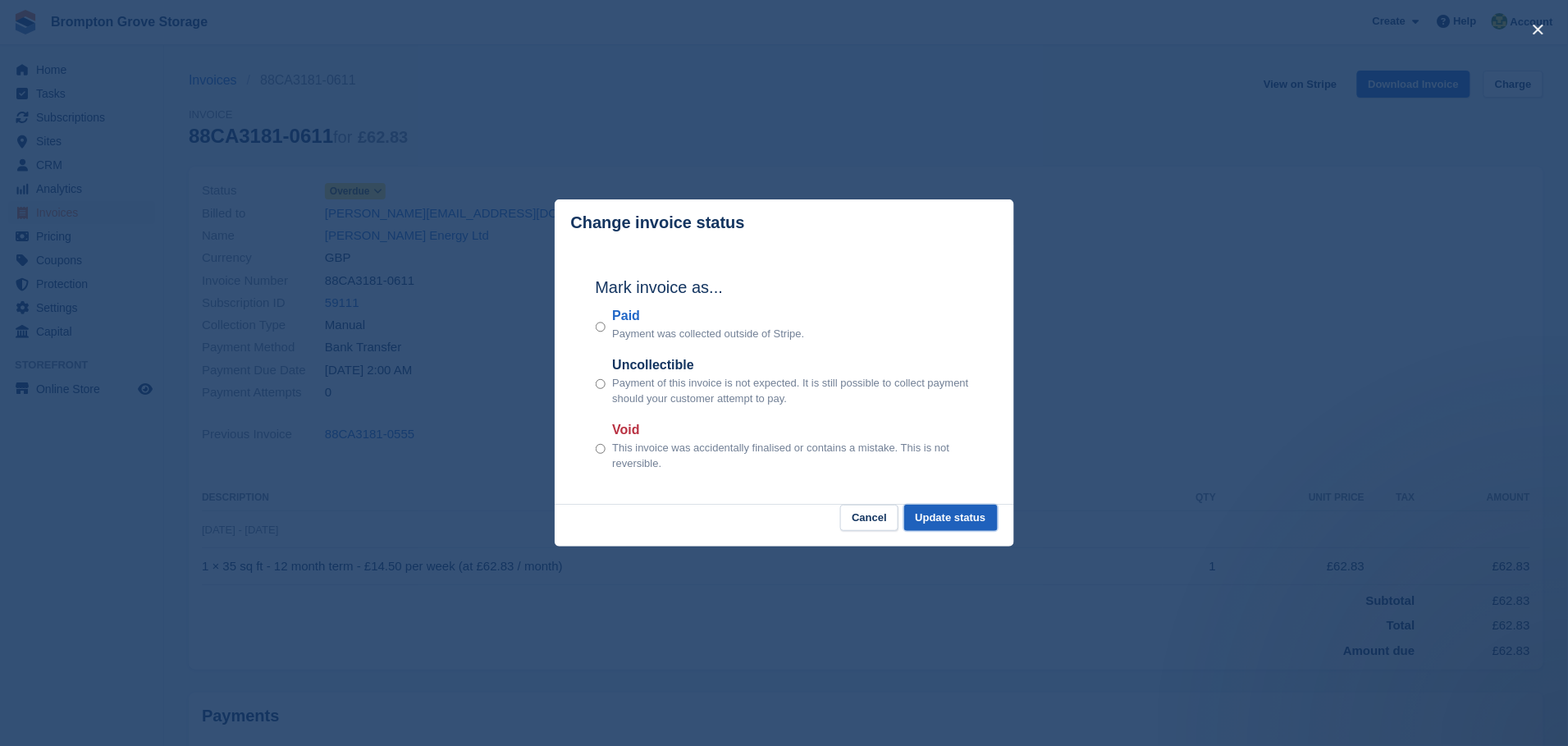
click at [964, 517] on button "Update status" at bounding box center [951, 518] width 94 height 27
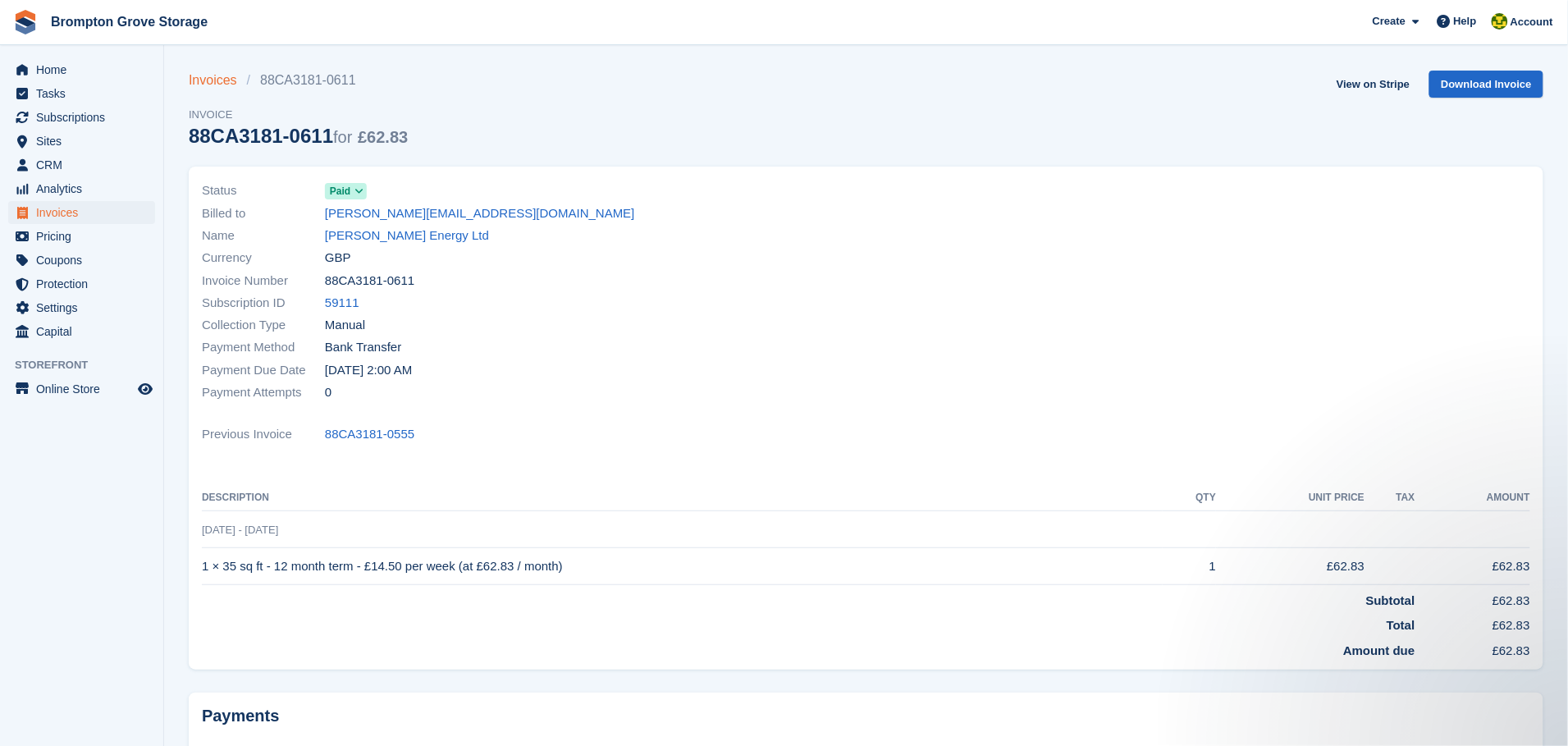
click at [213, 82] on link "Invoices" at bounding box center [218, 81] width 59 height 20
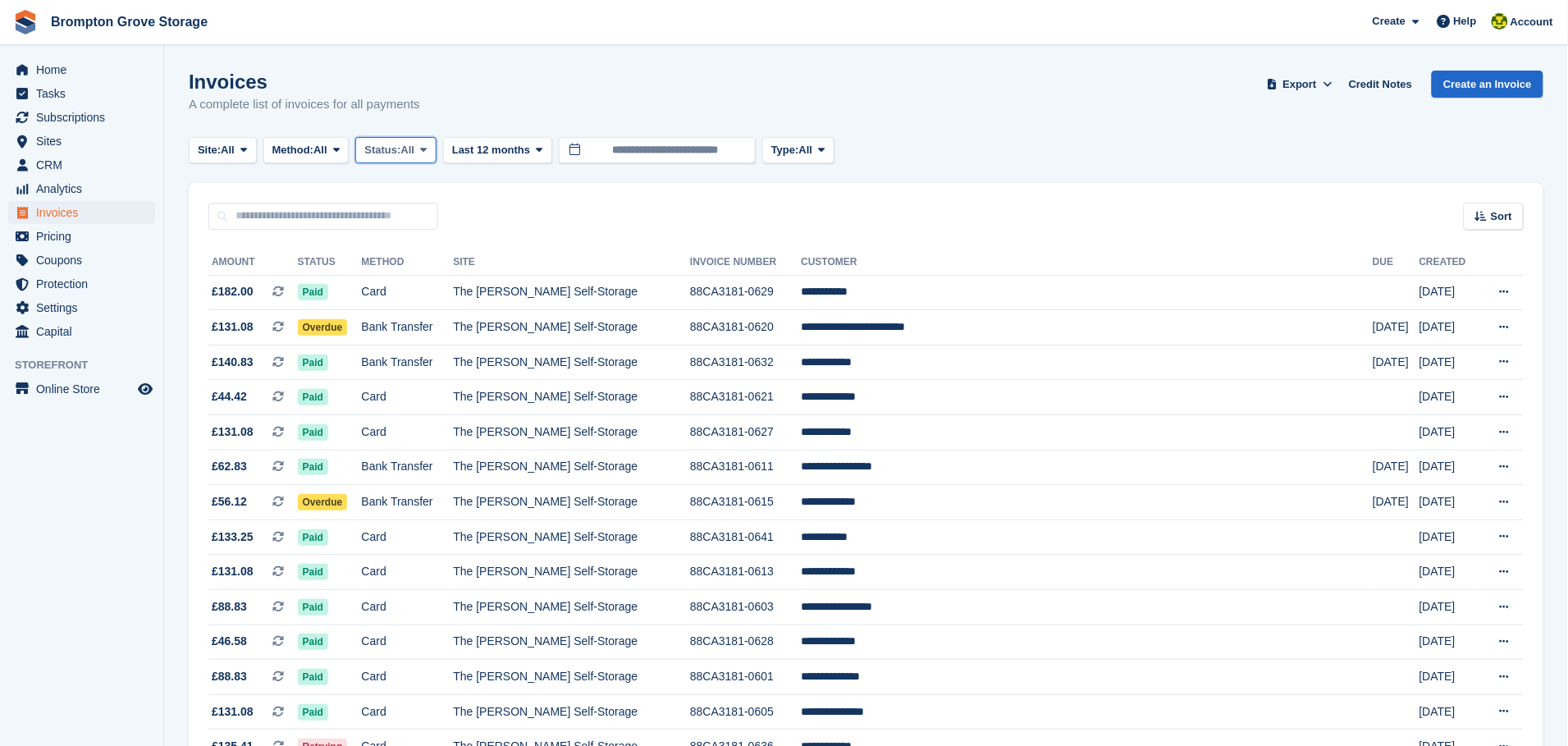
click at [410, 152] on span "All" at bounding box center [408, 150] width 14 height 16
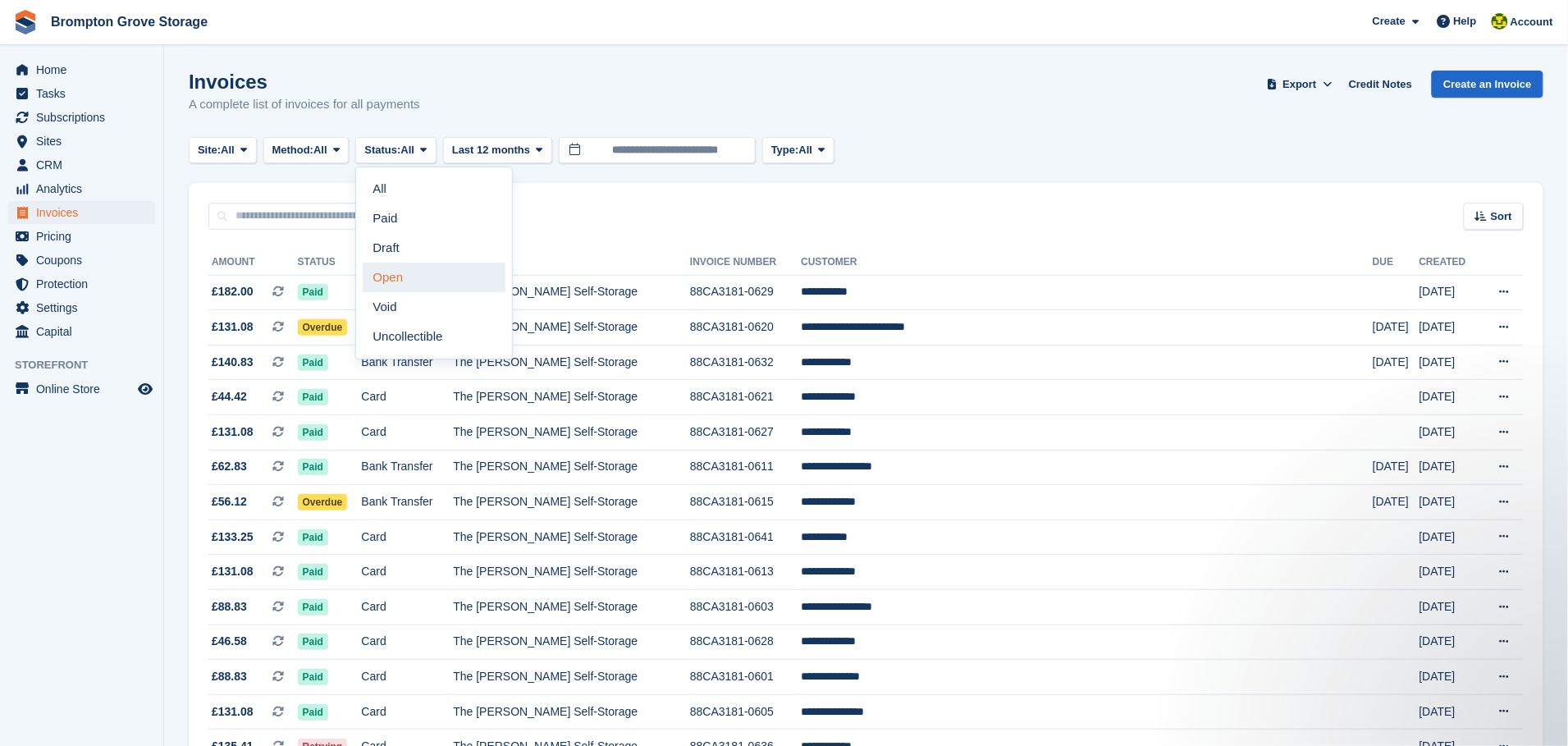
click at [408, 276] on link "Open" at bounding box center [433, 277] width 143 height 30
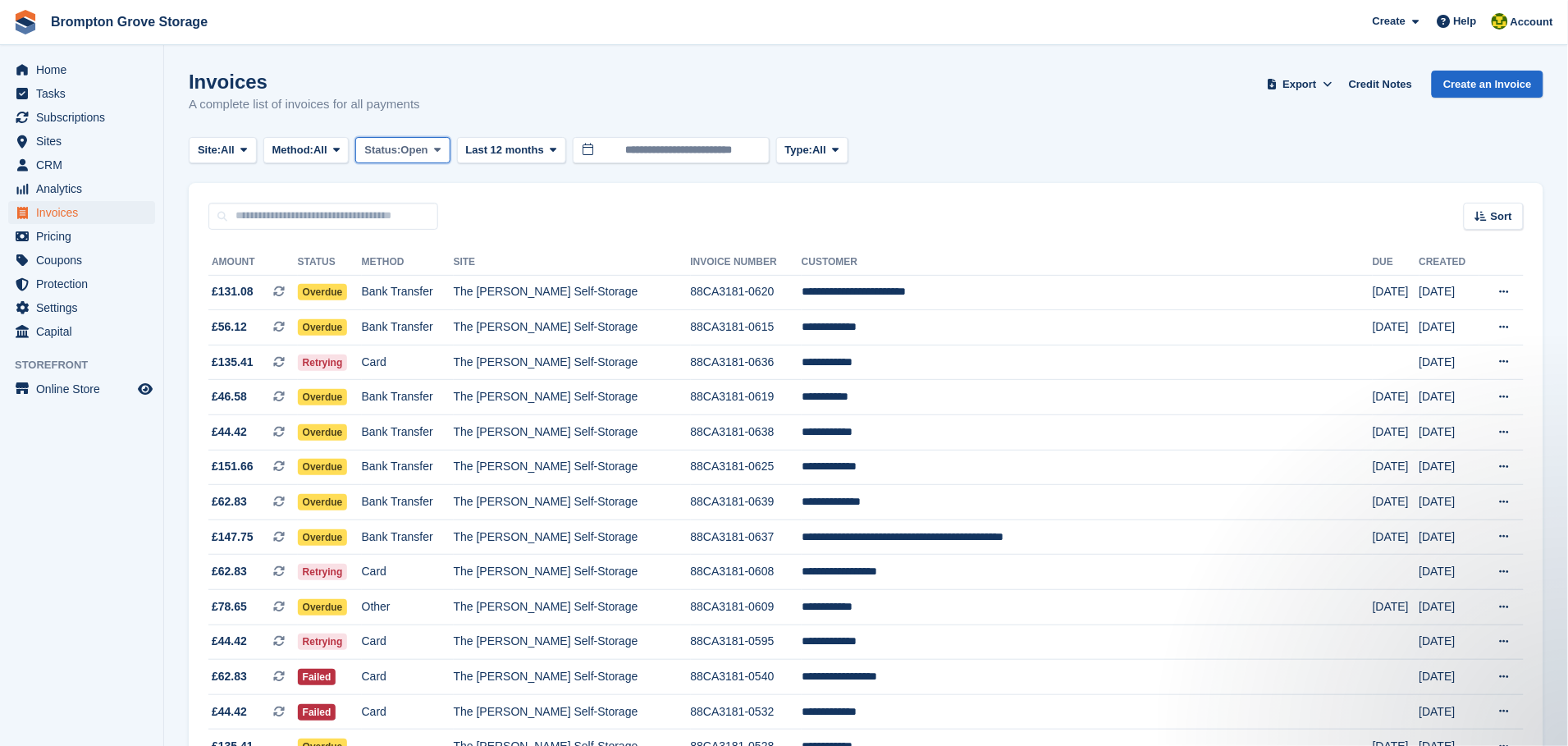
click at [429, 149] on span "Open" at bounding box center [414, 150] width 27 height 16
click at [410, 190] on link "All" at bounding box center [433, 188] width 143 height 30
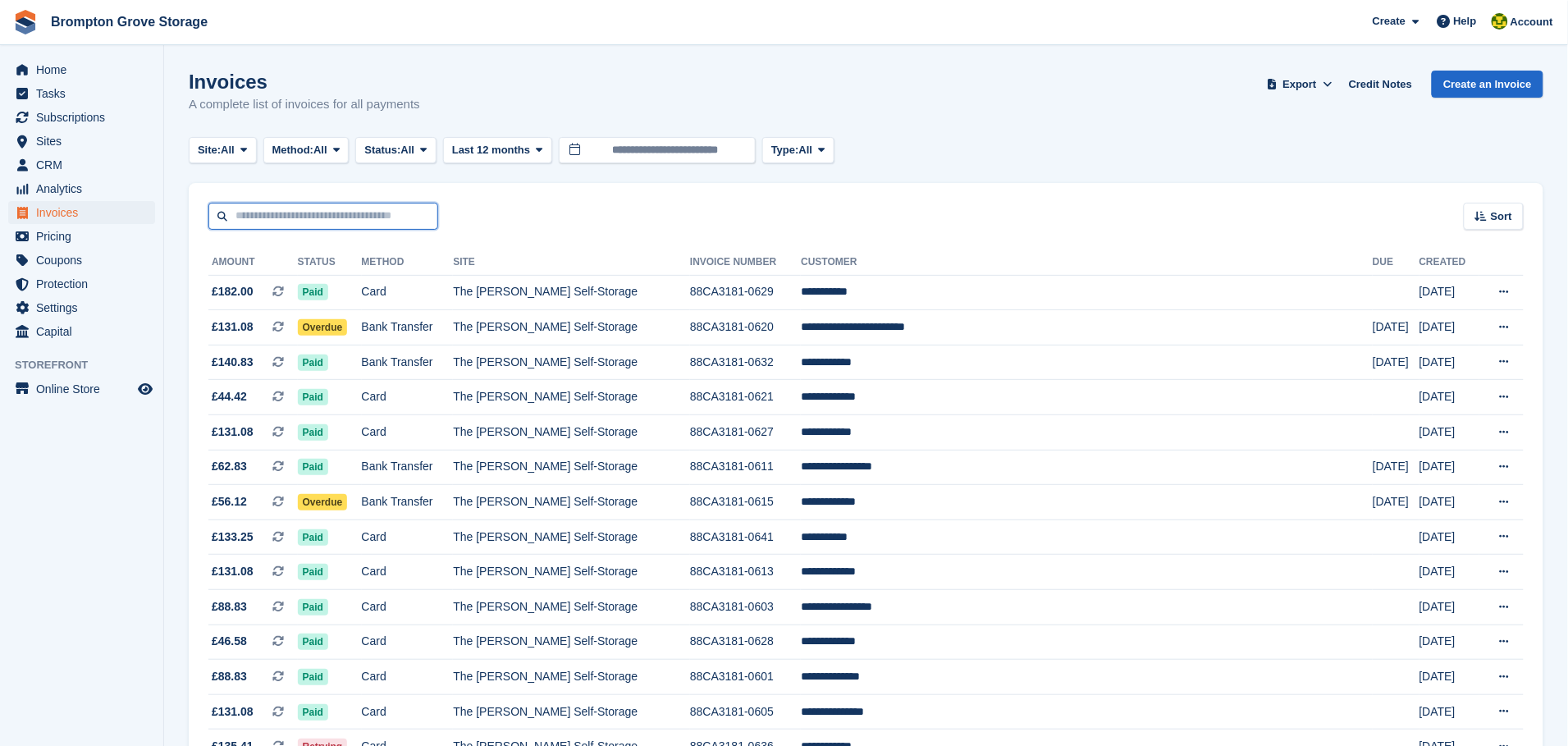
drag, startPoint x: 273, startPoint y: 219, endPoint x: 263, endPoint y: 224, distance: 11.2
click at [274, 219] on input "text" at bounding box center [323, 216] width 230 height 27
type input "*******"
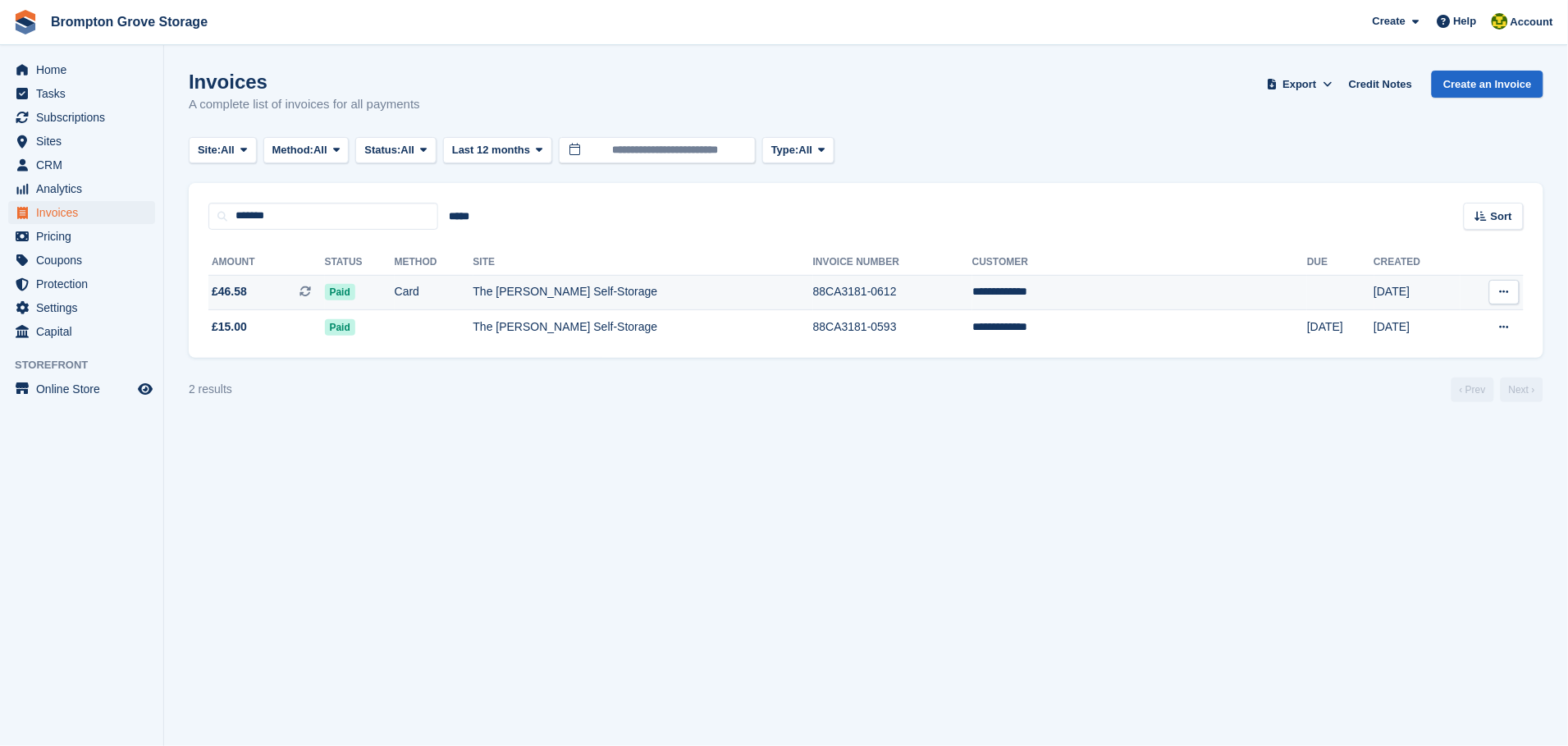
click at [355, 286] on span "Paid" at bounding box center [340, 291] width 31 height 16
click at [355, 326] on span "Paid" at bounding box center [340, 327] width 31 height 16
